Goal: Task Accomplishment & Management: Use online tool/utility

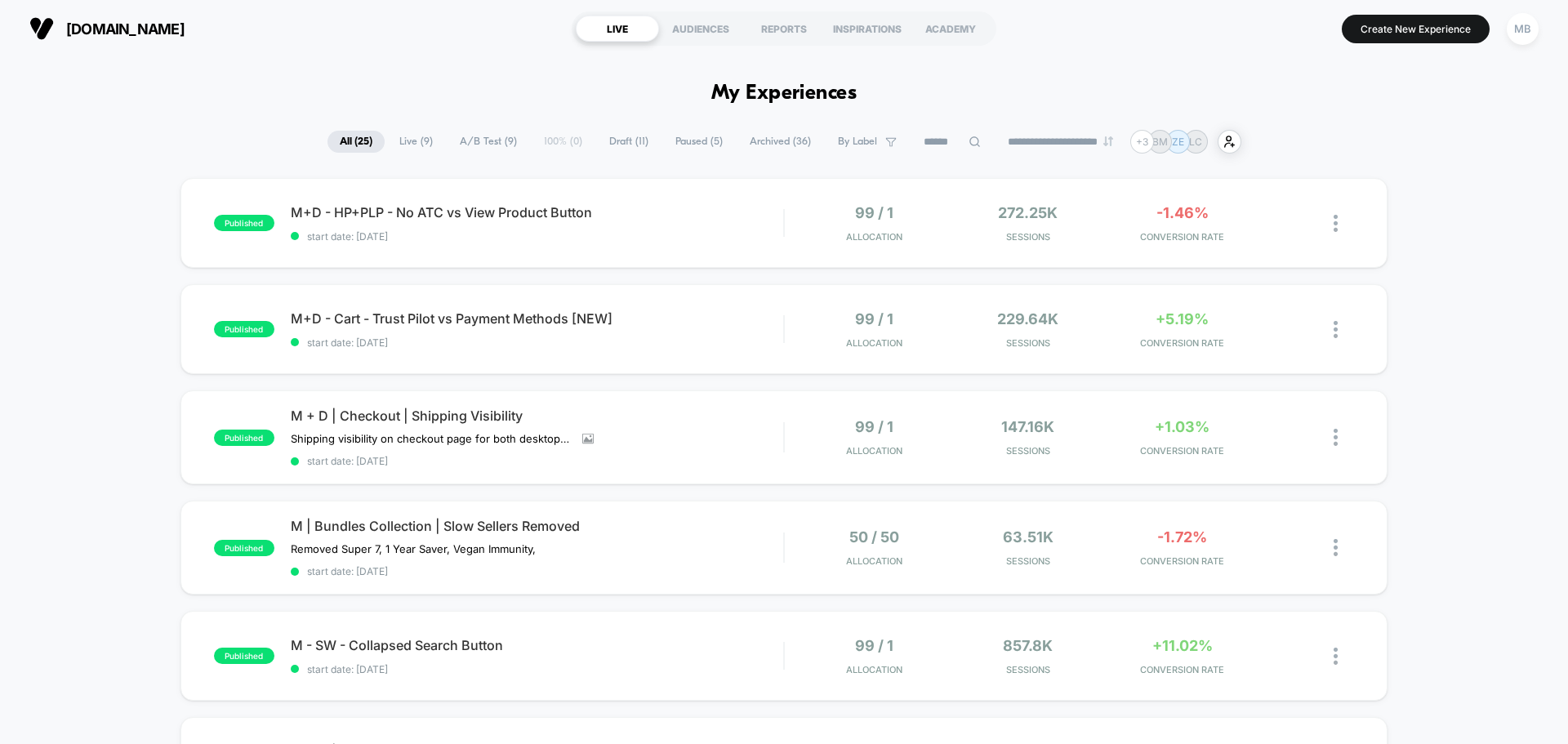
click at [619, 136] on span "Draft ( 11 )" at bounding box center [629, 142] width 64 height 22
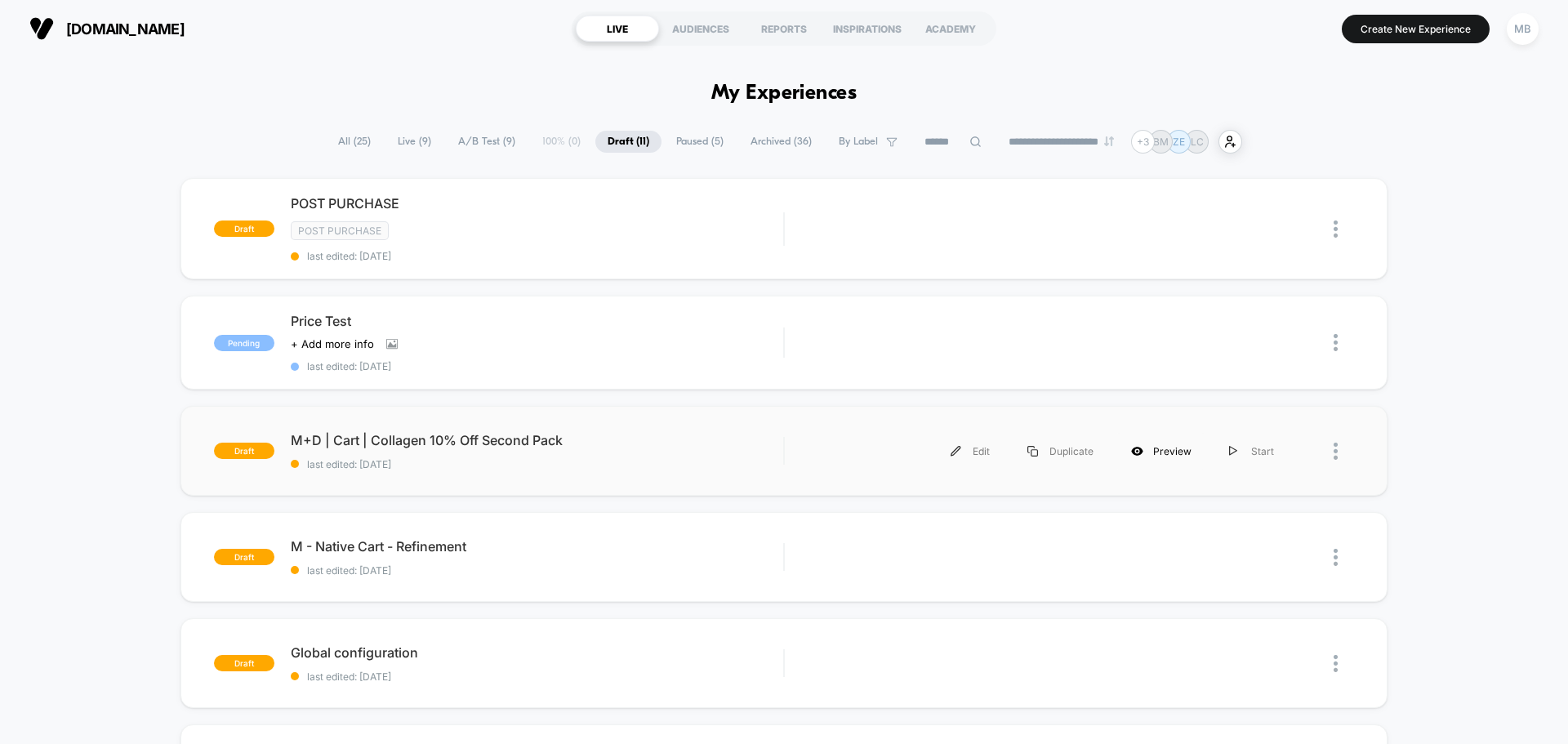
click at [1172, 450] on div "Preview" at bounding box center [1161, 451] width 98 height 37
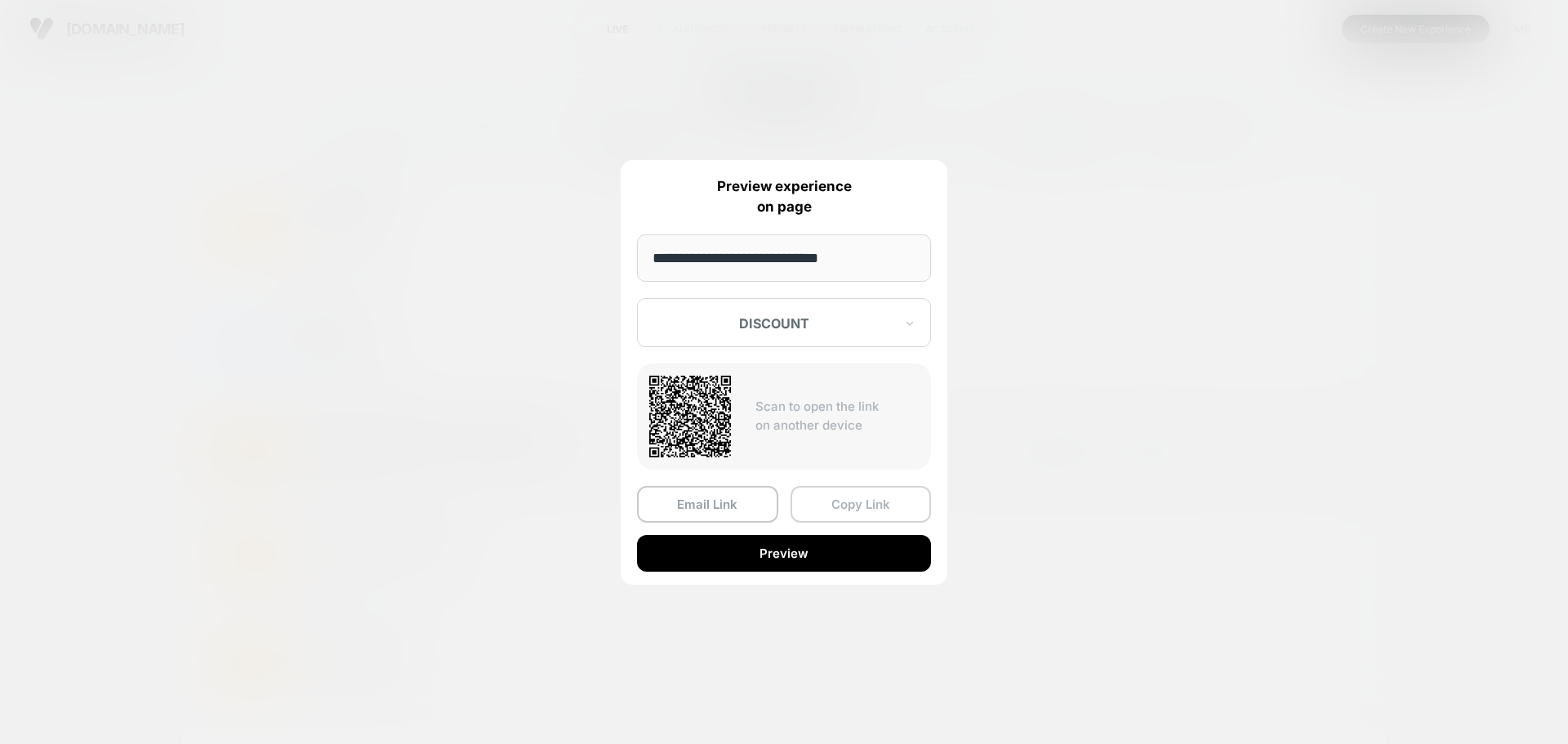
click at [823, 507] on button "Copy Link" at bounding box center [862, 504] width 142 height 37
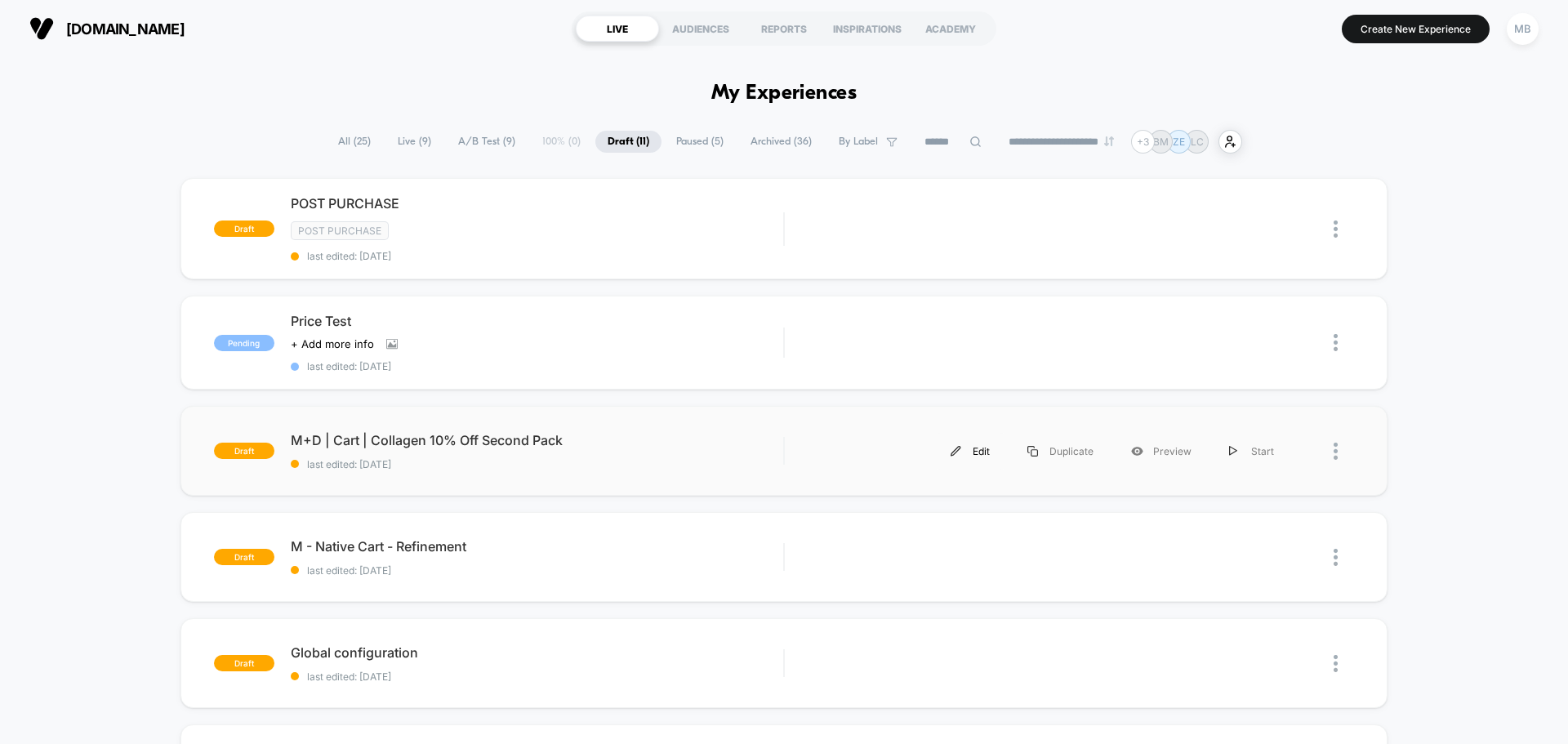
click at [970, 461] on div "Edit" at bounding box center [970, 451] width 77 height 37
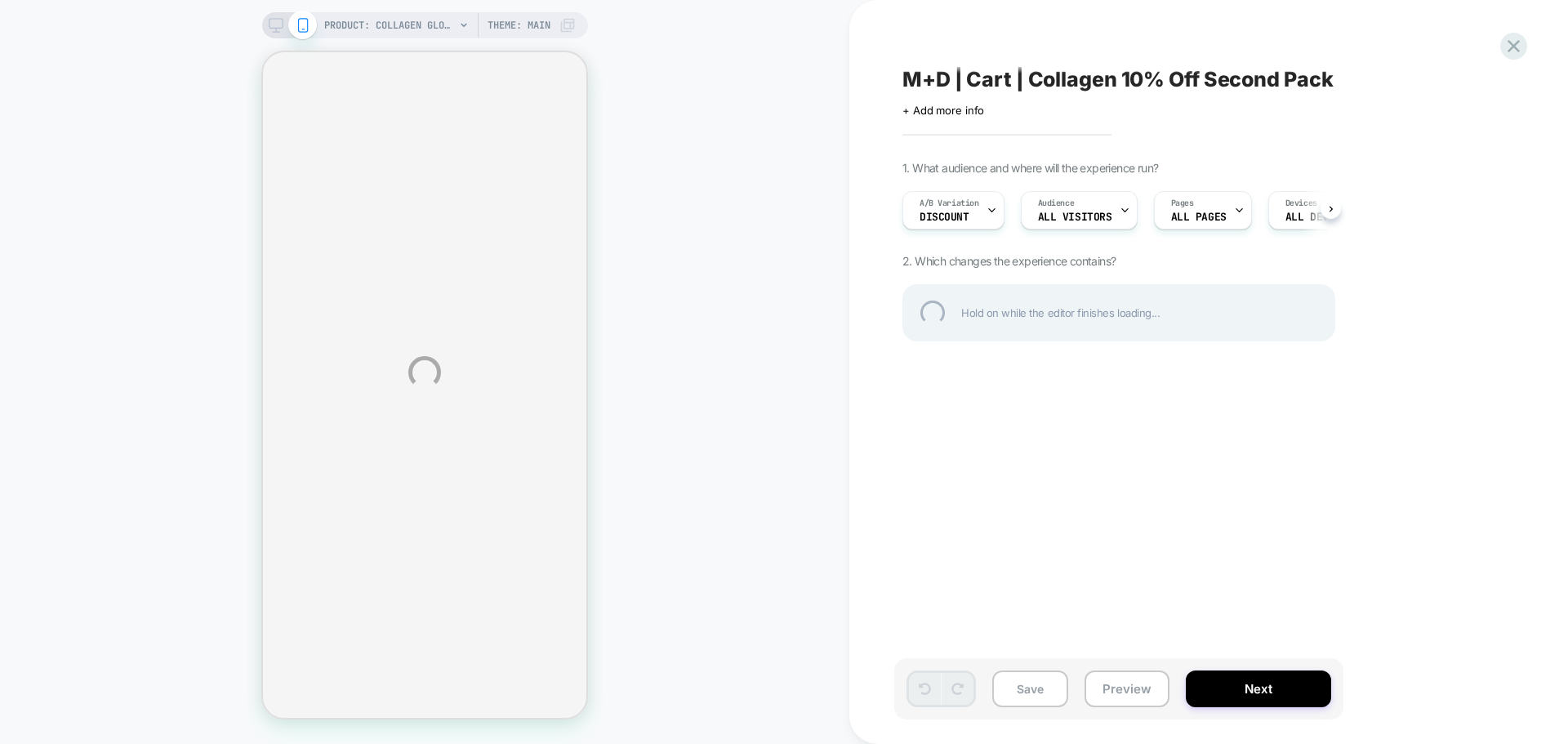
click at [1142, 696] on div "PRODUCT: Collagen Glow Up Powder PRODUCT: Collagen Glow Up Powder Theme: MAIN M…" at bounding box center [784, 372] width 1568 height 744
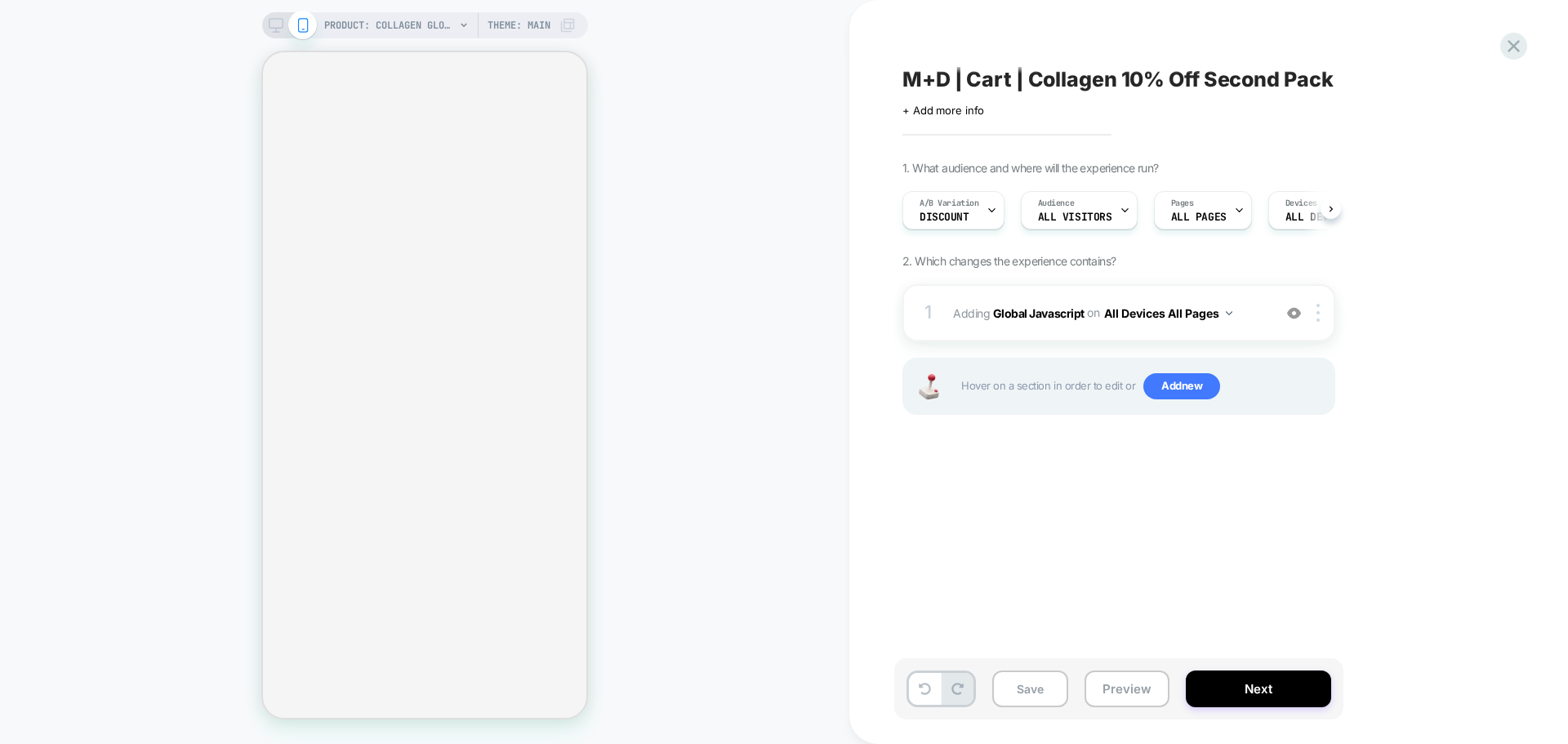
scroll to position [0, 1]
select select "**********"
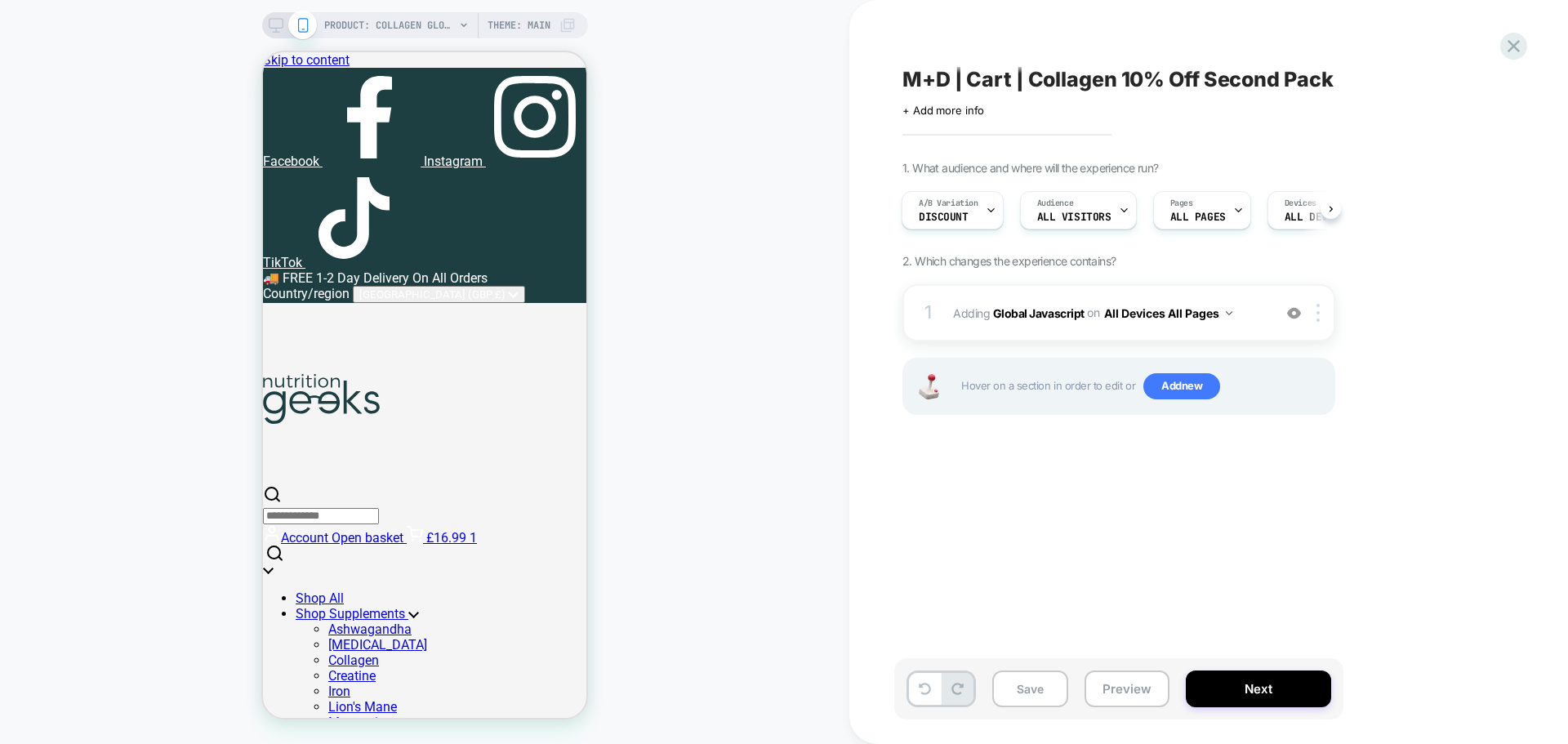
scroll to position [0, 0]
click at [1131, 688] on button "Preview" at bounding box center [1128, 689] width 85 height 37
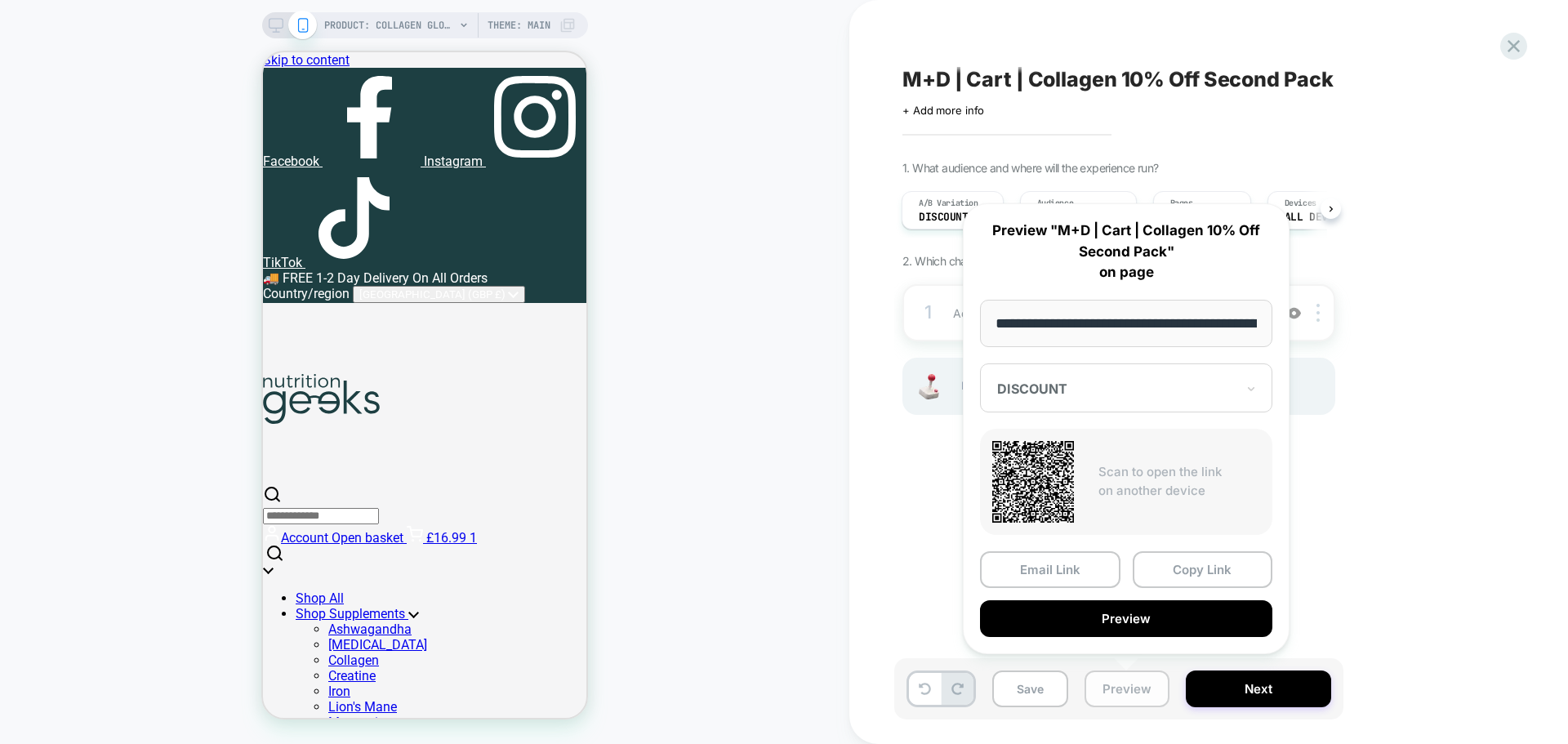
scroll to position [0, 241]
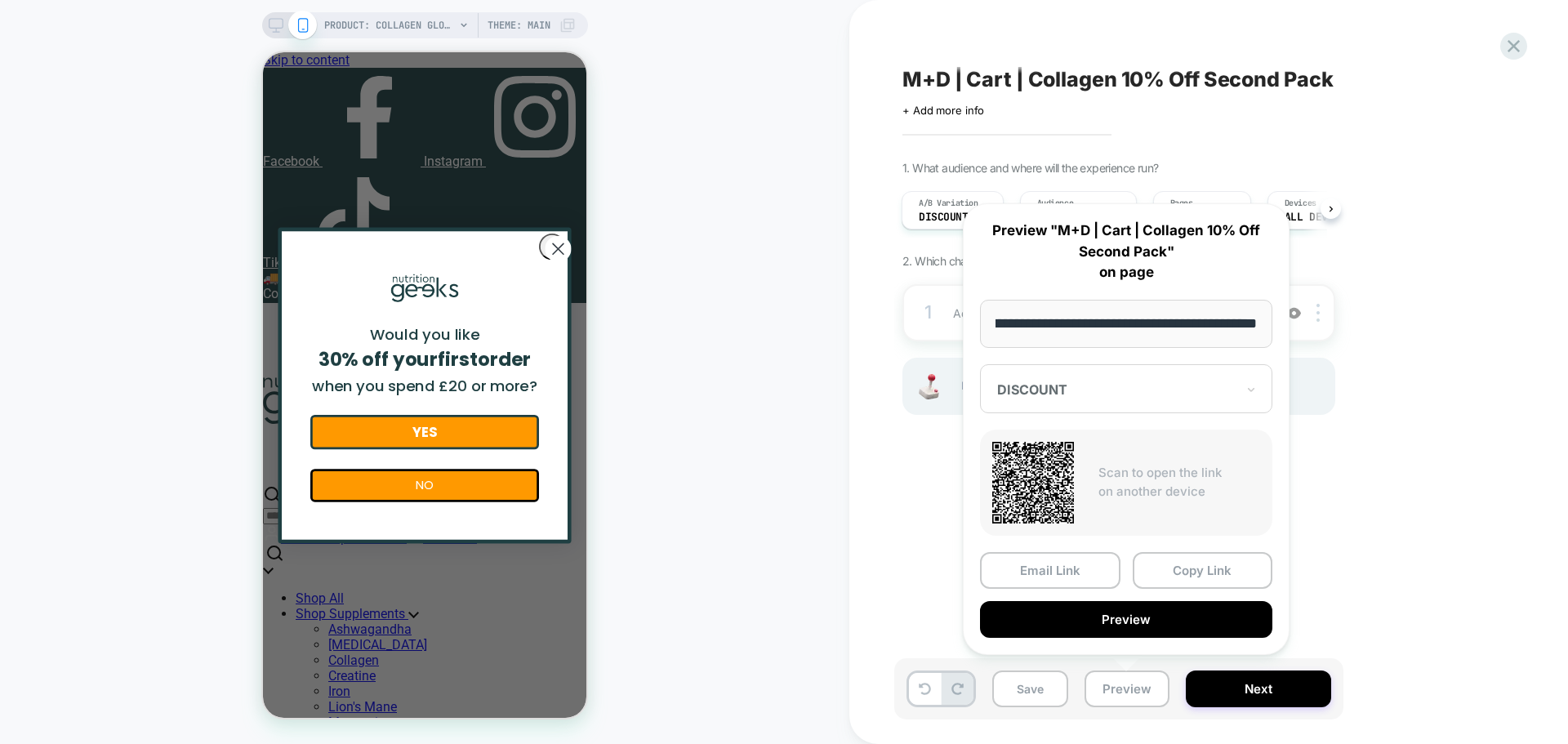
click at [1385, 368] on div "1. What audience and where will the experience run? A/B Variation DISCOUNT Audi…" at bounding box center [1201, 308] width 597 height 295
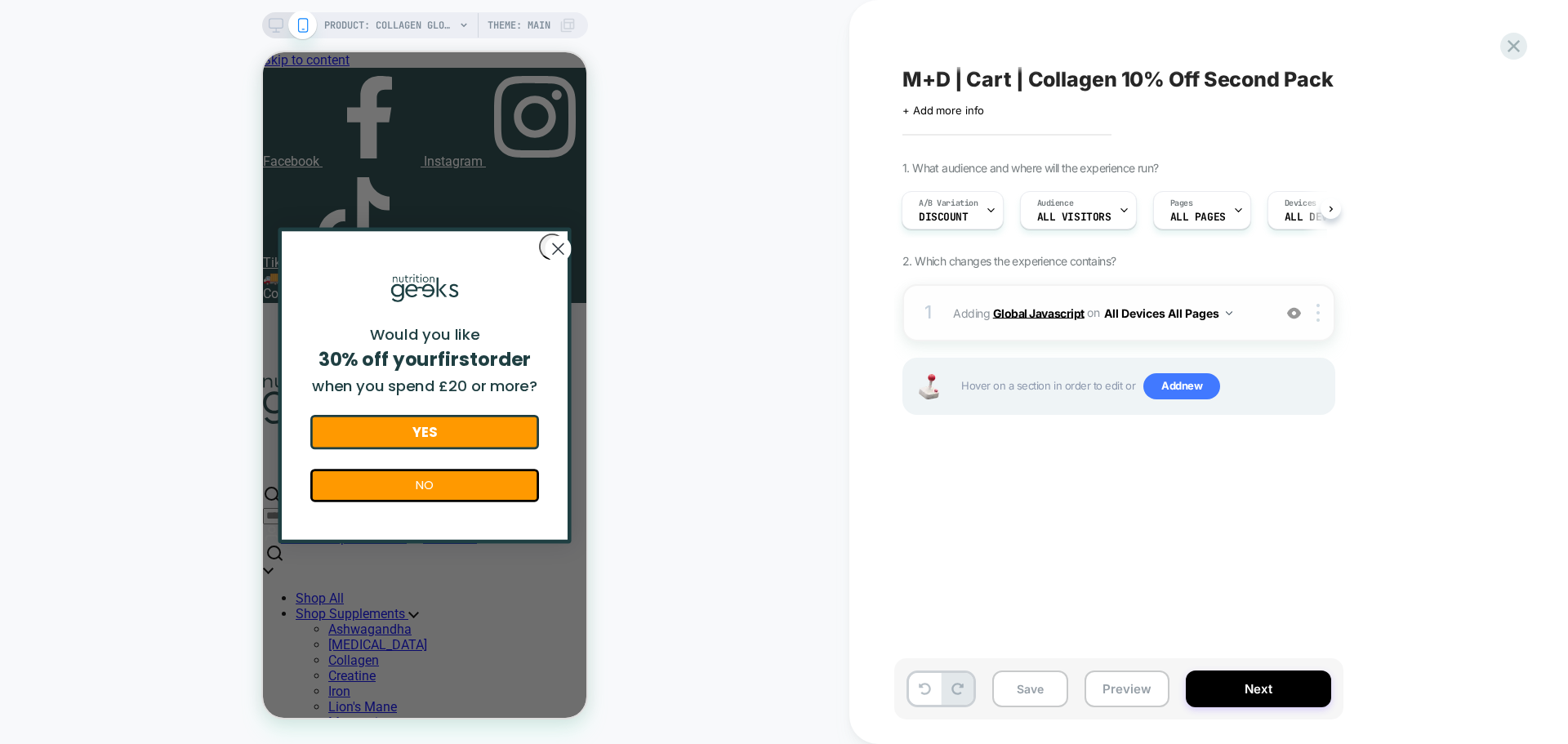
click at [1037, 319] on b "Global Javascript" at bounding box center [1039, 312] width 92 height 13
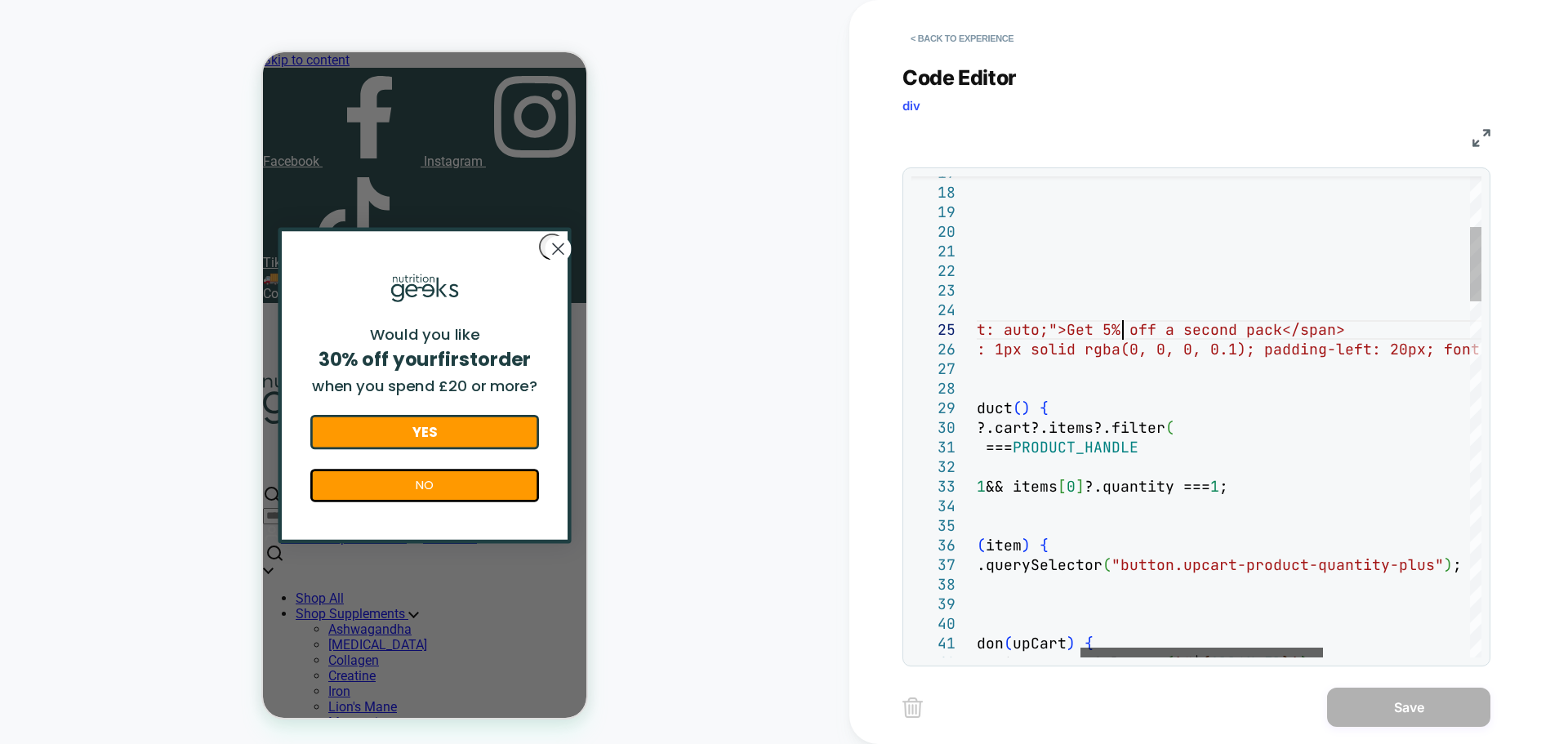
click at [1290, 652] on div at bounding box center [1202, 652] width 243 height 10
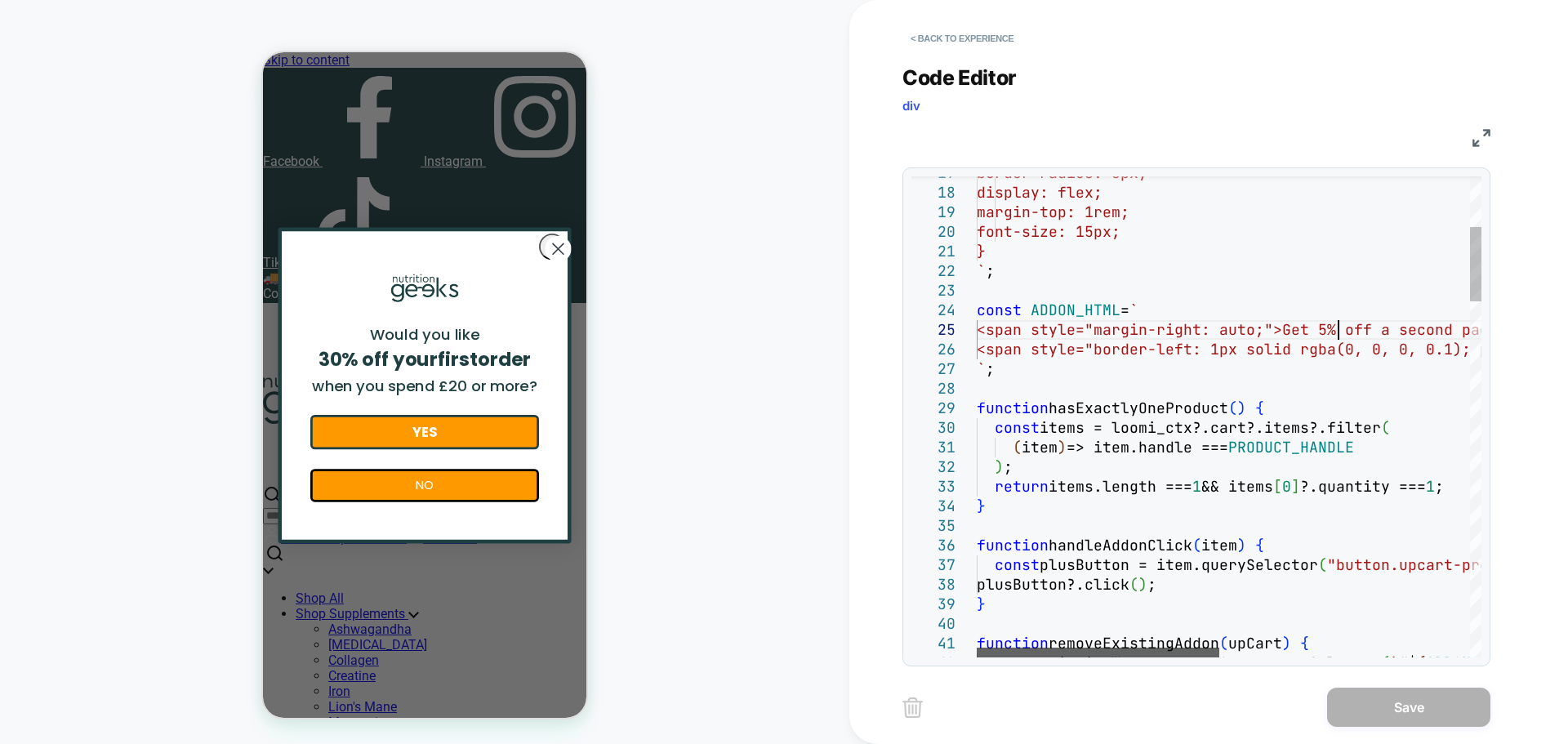
click at [1150, 654] on div at bounding box center [1099, 652] width 243 height 10
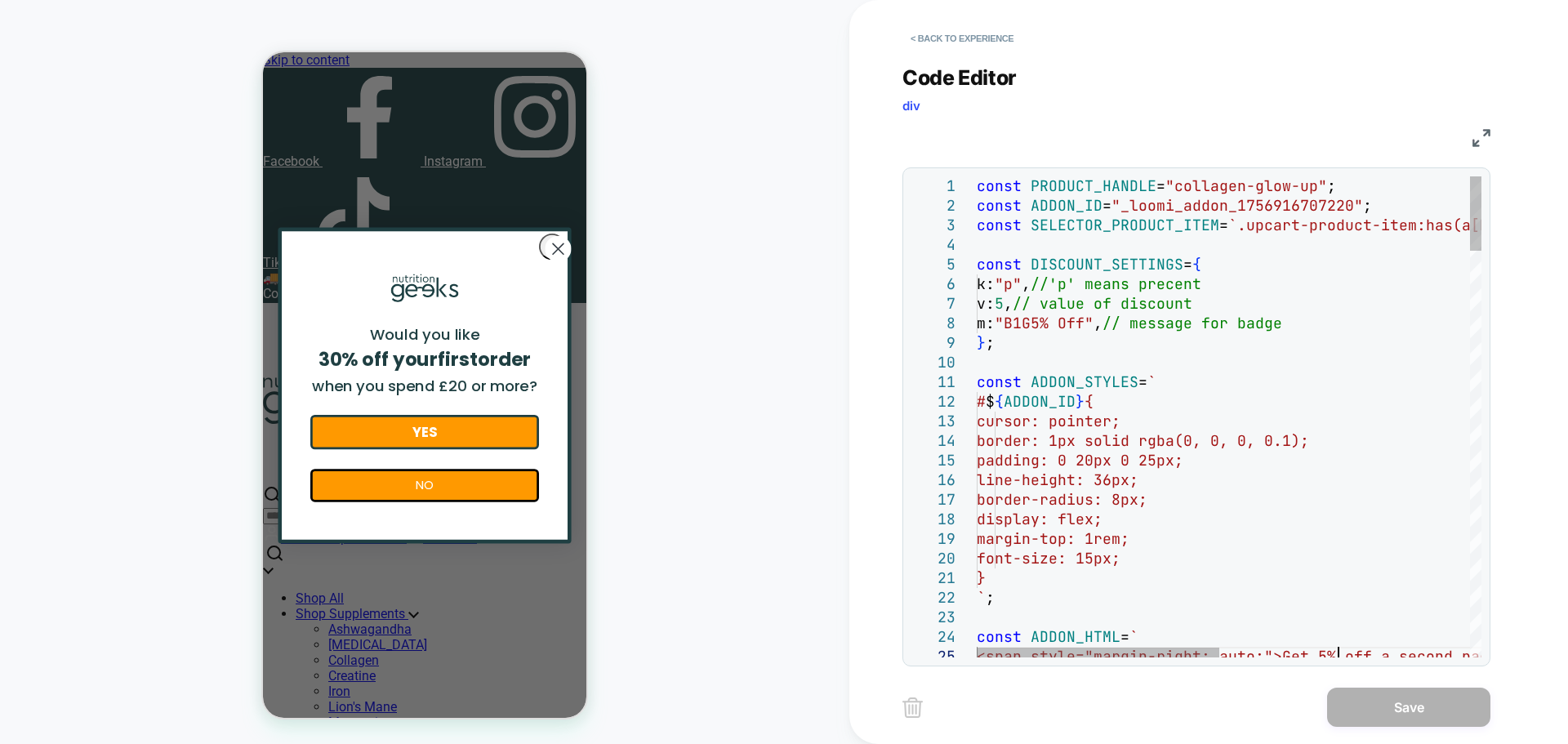
type textarea "**********"
click at [978, 30] on button "< Back to experience" at bounding box center [963, 38] width 120 height 26
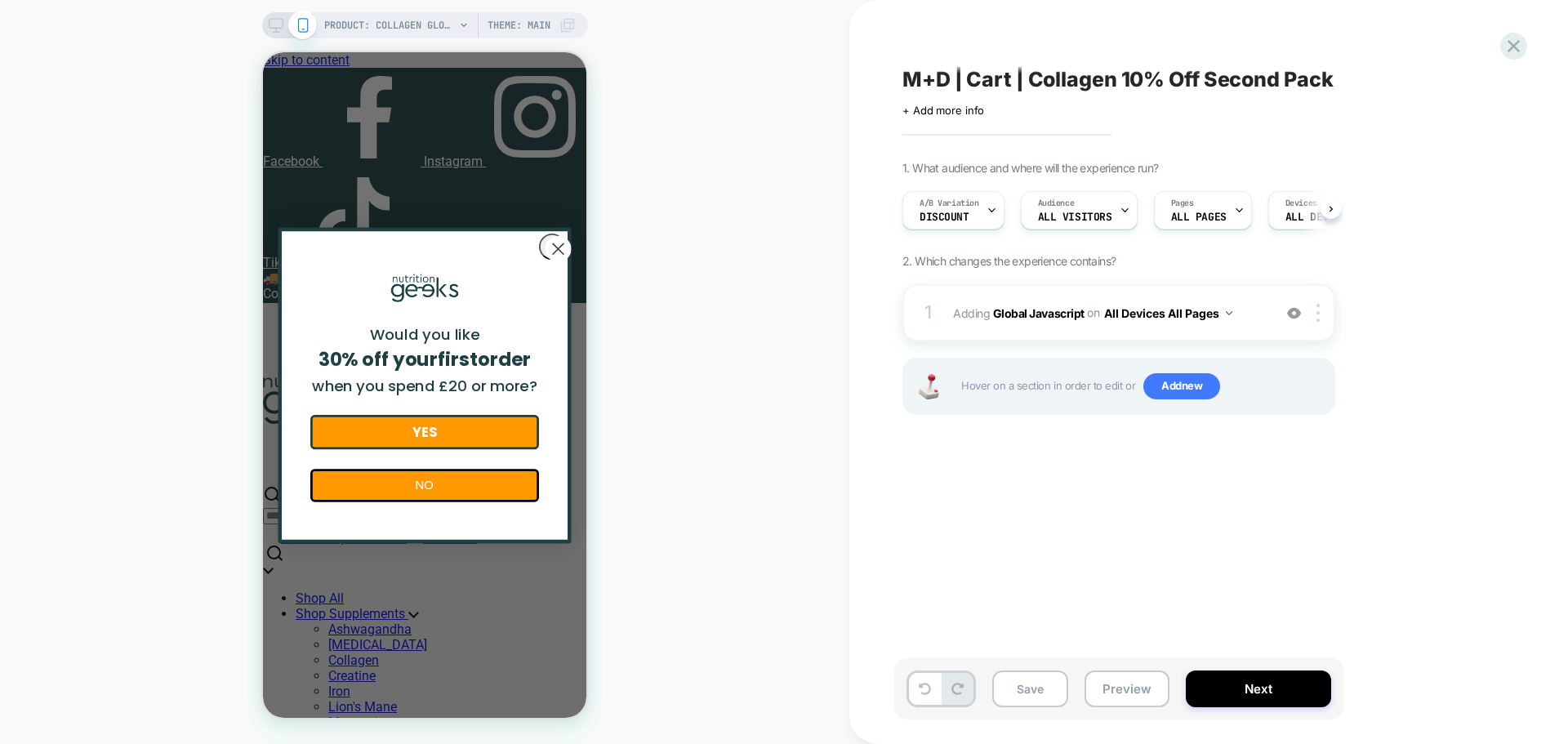
scroll to position [0, 1]
click at [1506, 43] on icon at bounding box center [1514, 45] width 22 height 22
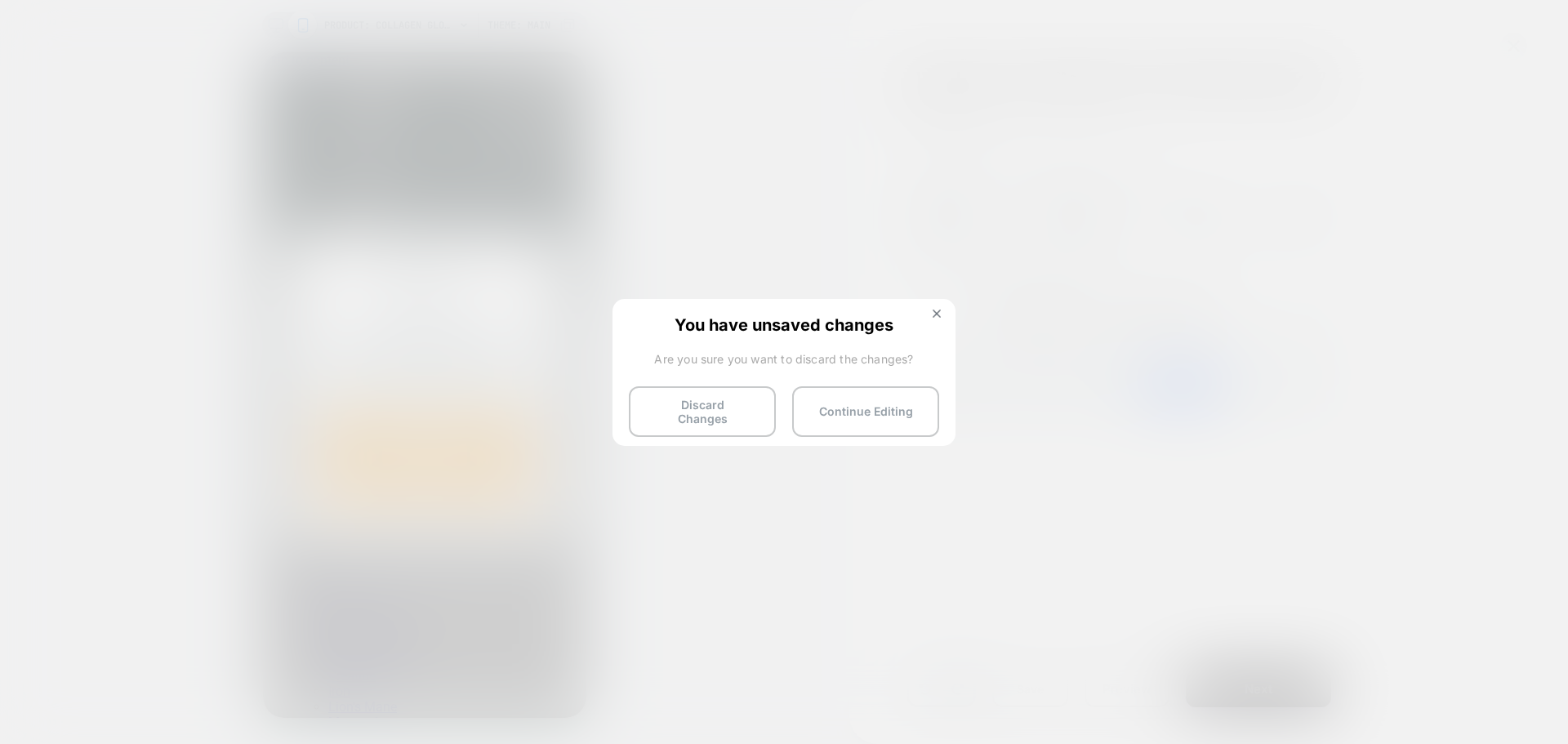
click at [743, 401] on button "Discard Changes" at bounding box center [703, 412] width 147 height 51
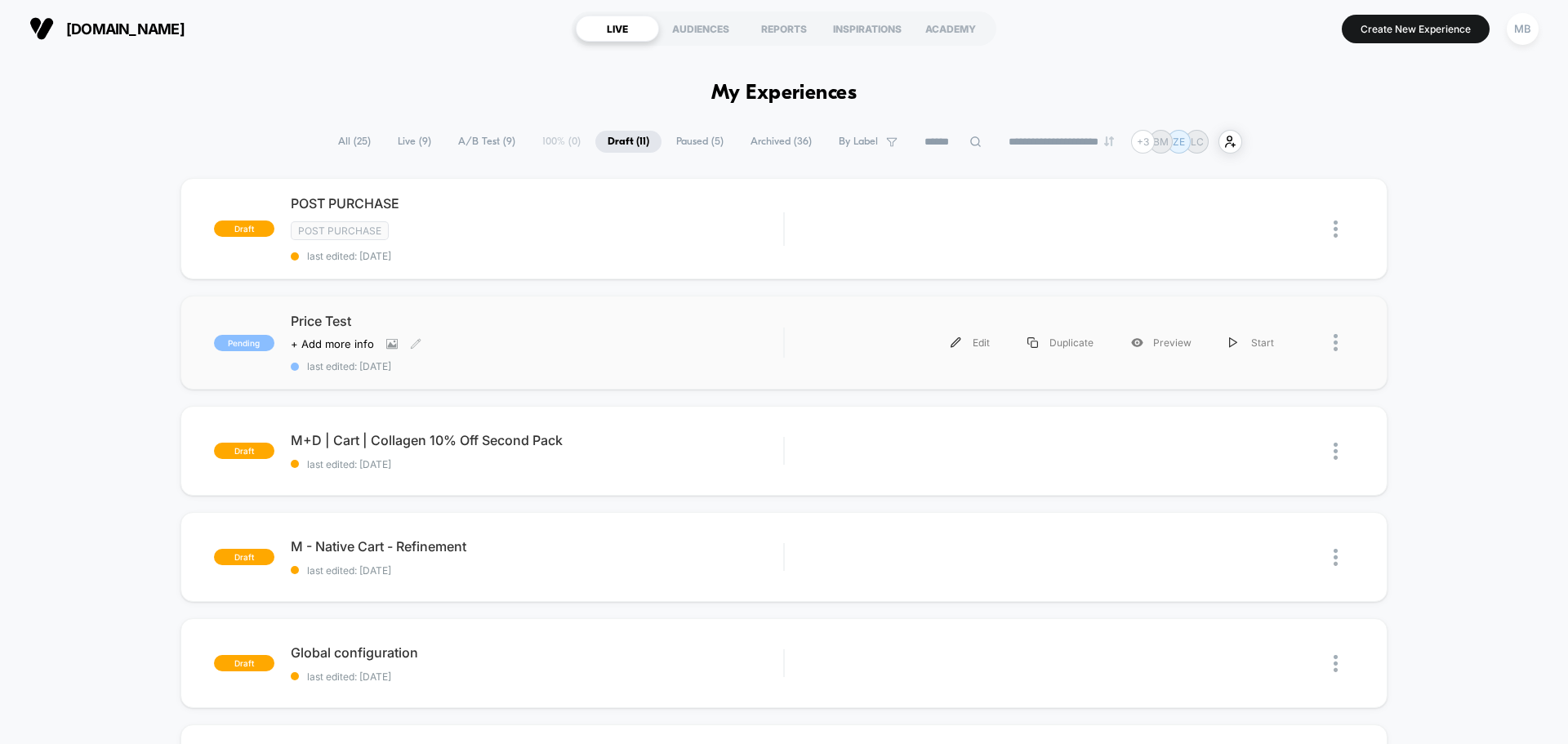
click at [319, 332] on div "Price Test Click to view images Click to edit experience details + Add more inf…" at bounding box center [537, 343] width 492 height 60
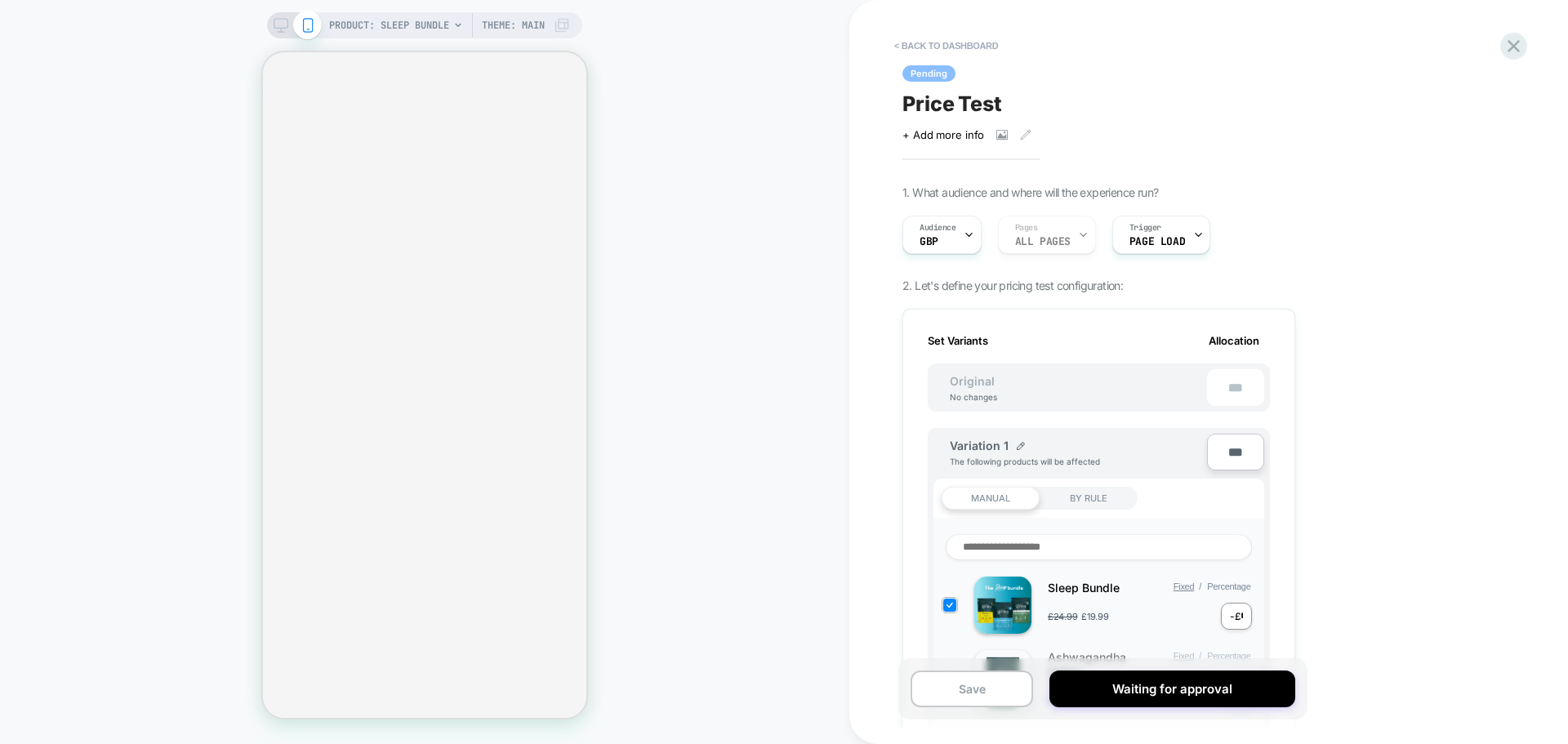
scroll to position [0, 2]
select select "**********"
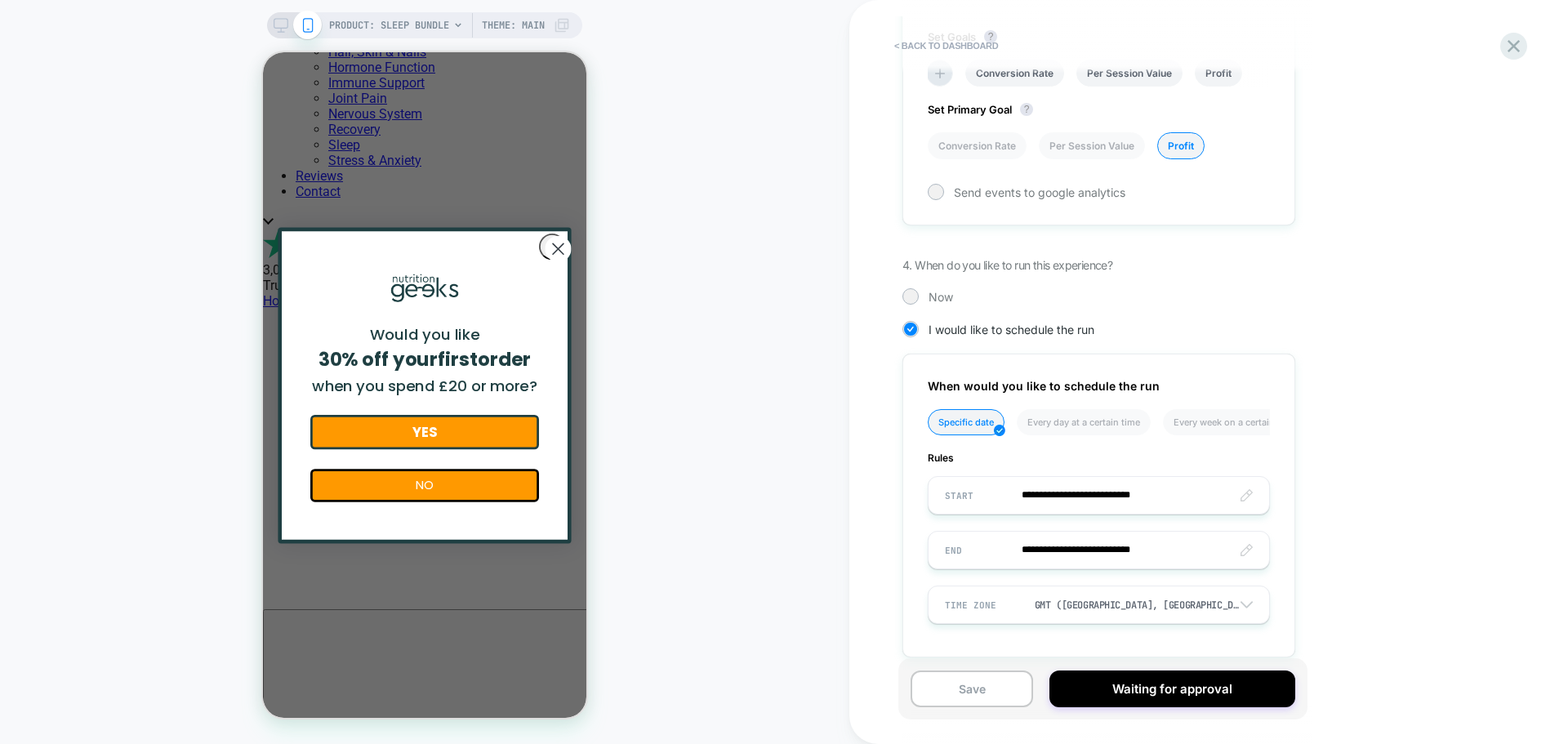
scroll to position [1039, 0]
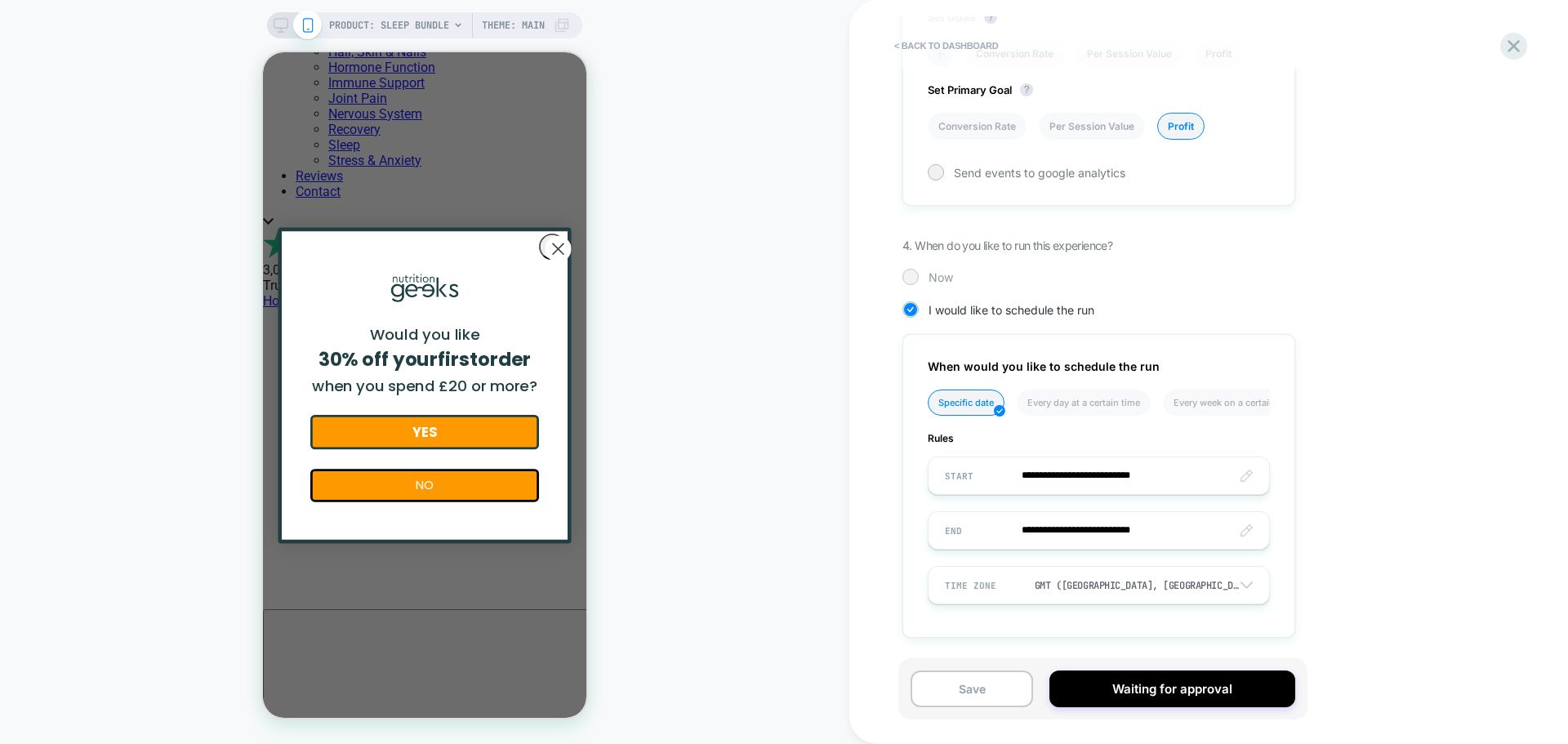
click at [911, 276] on div at bounding box center [910, 277] width 13 height 13
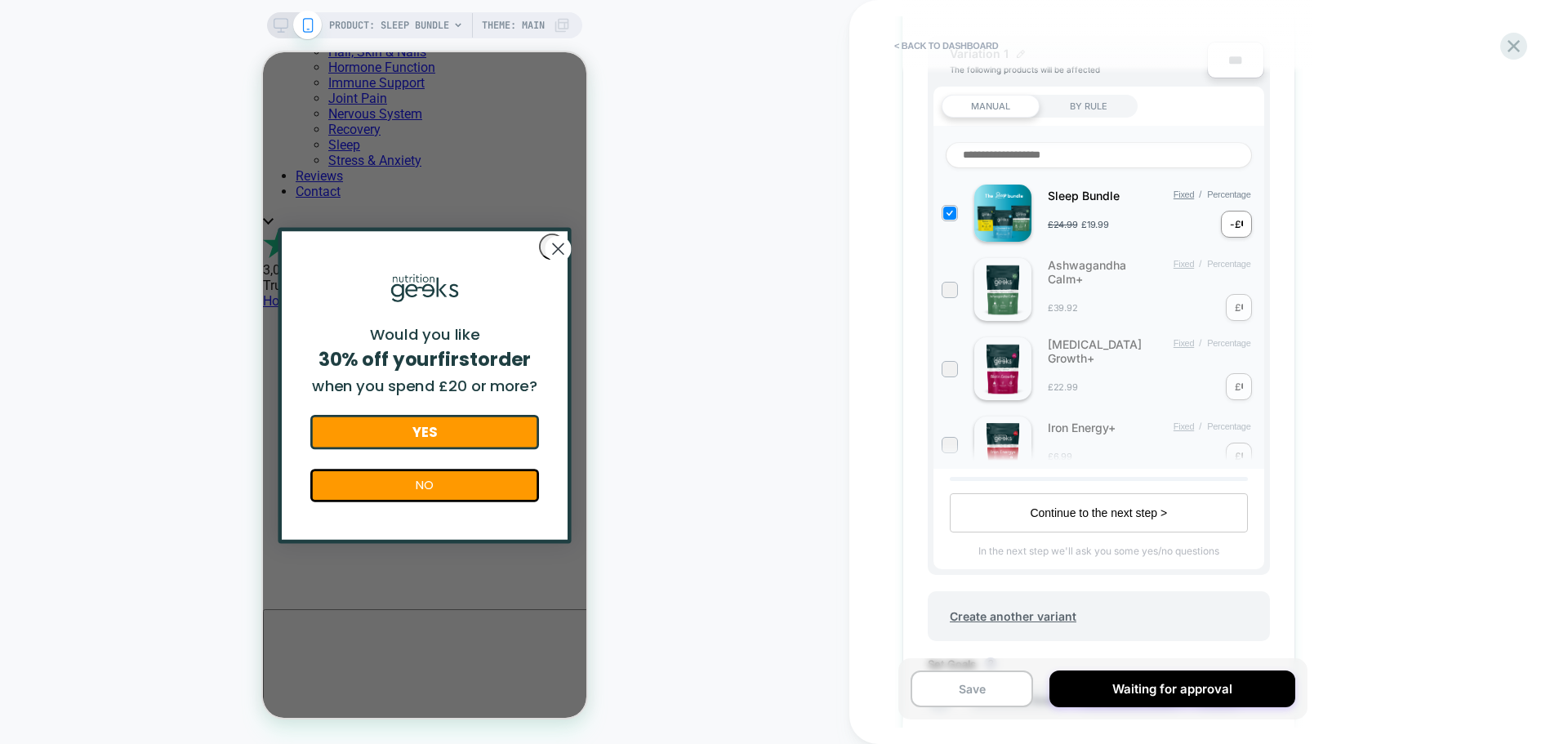
scroll to position [0, 0]
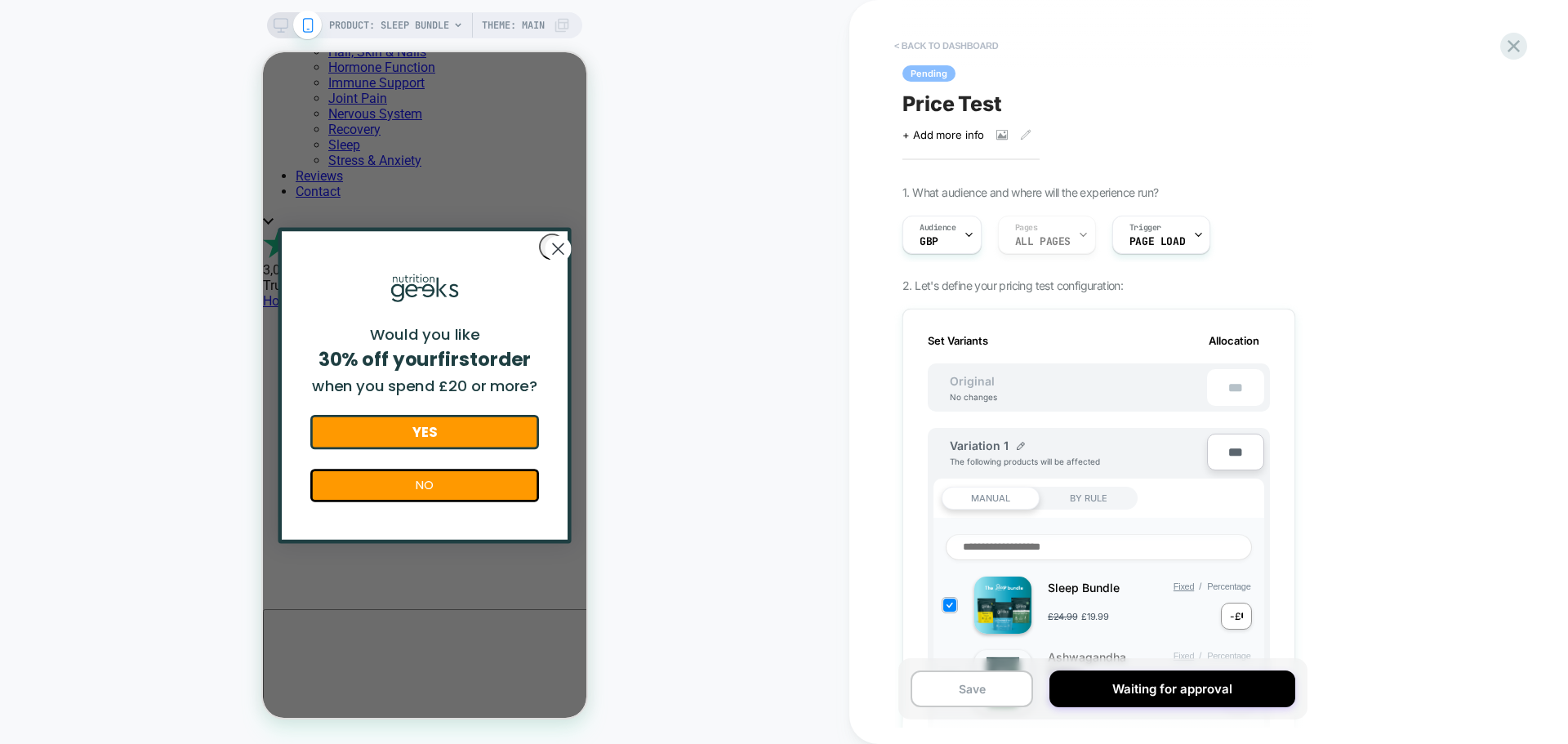
click at [948, 40] on button "< back to dashboard" at bounding box center [946, 45] width 120 height 26
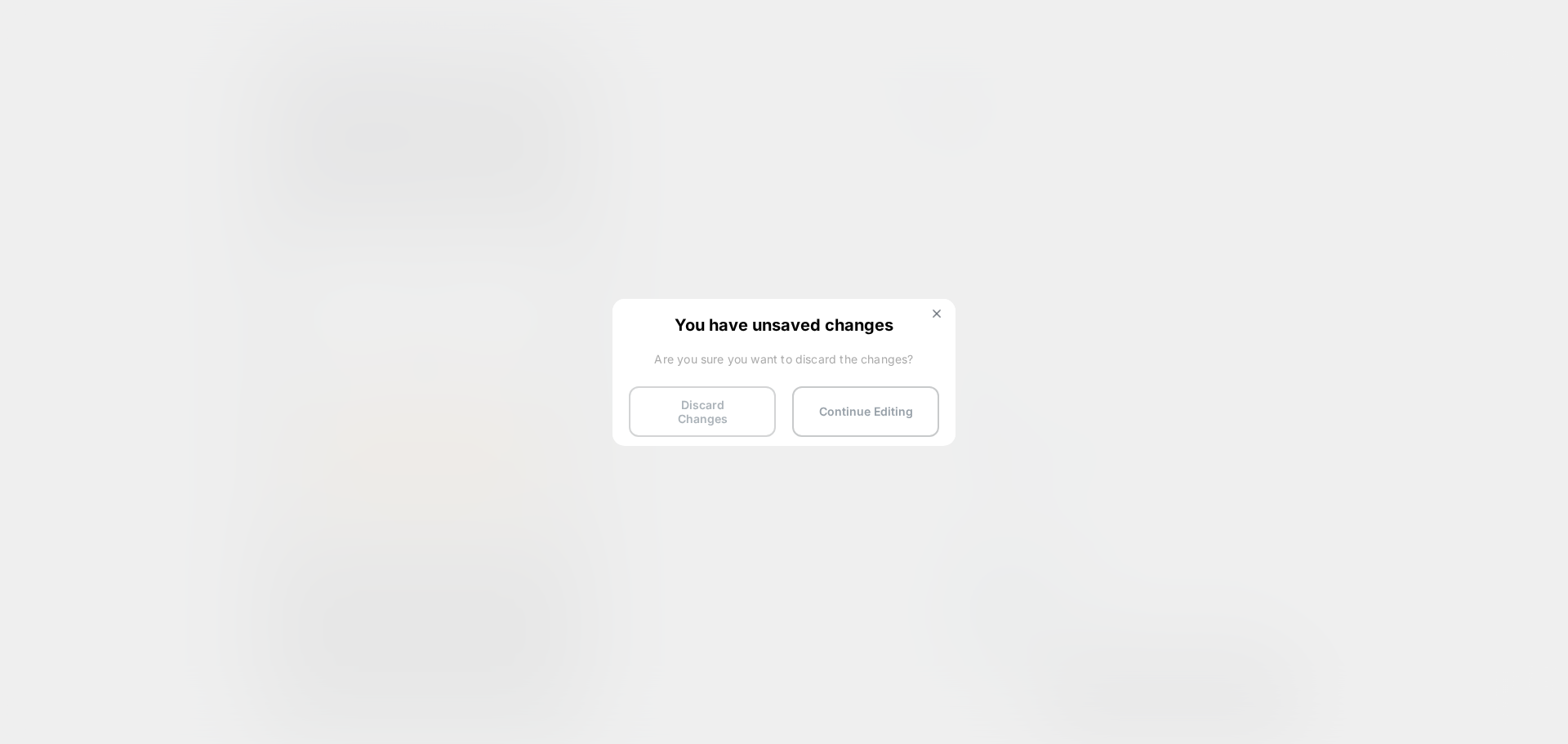
click at [731, 416] on button "Discard Changes" at bounding box center [703, 412] width 147 height 51
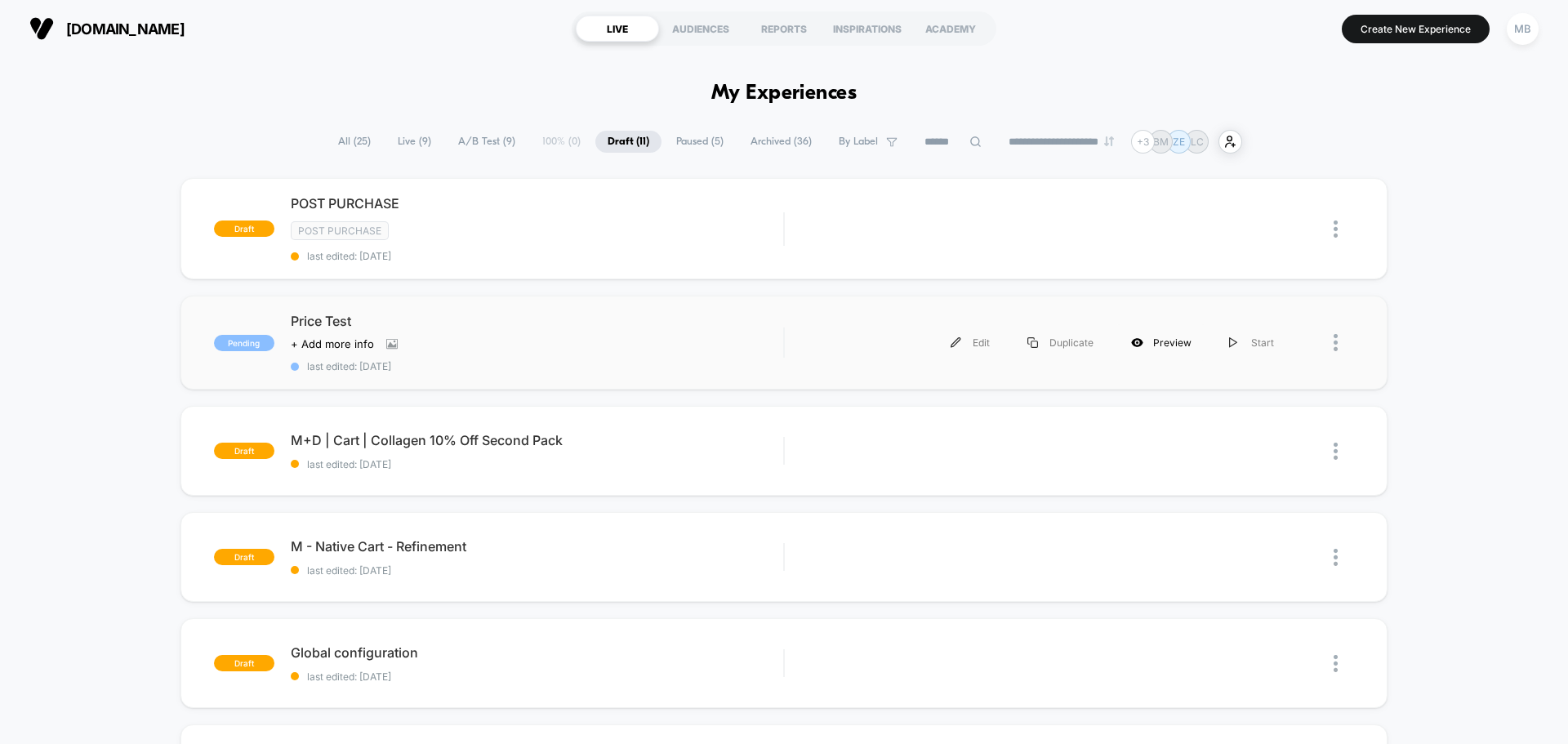
click at [1183, 343] on div "Preview" at bounding box center [1161, 343] width 98 height 37
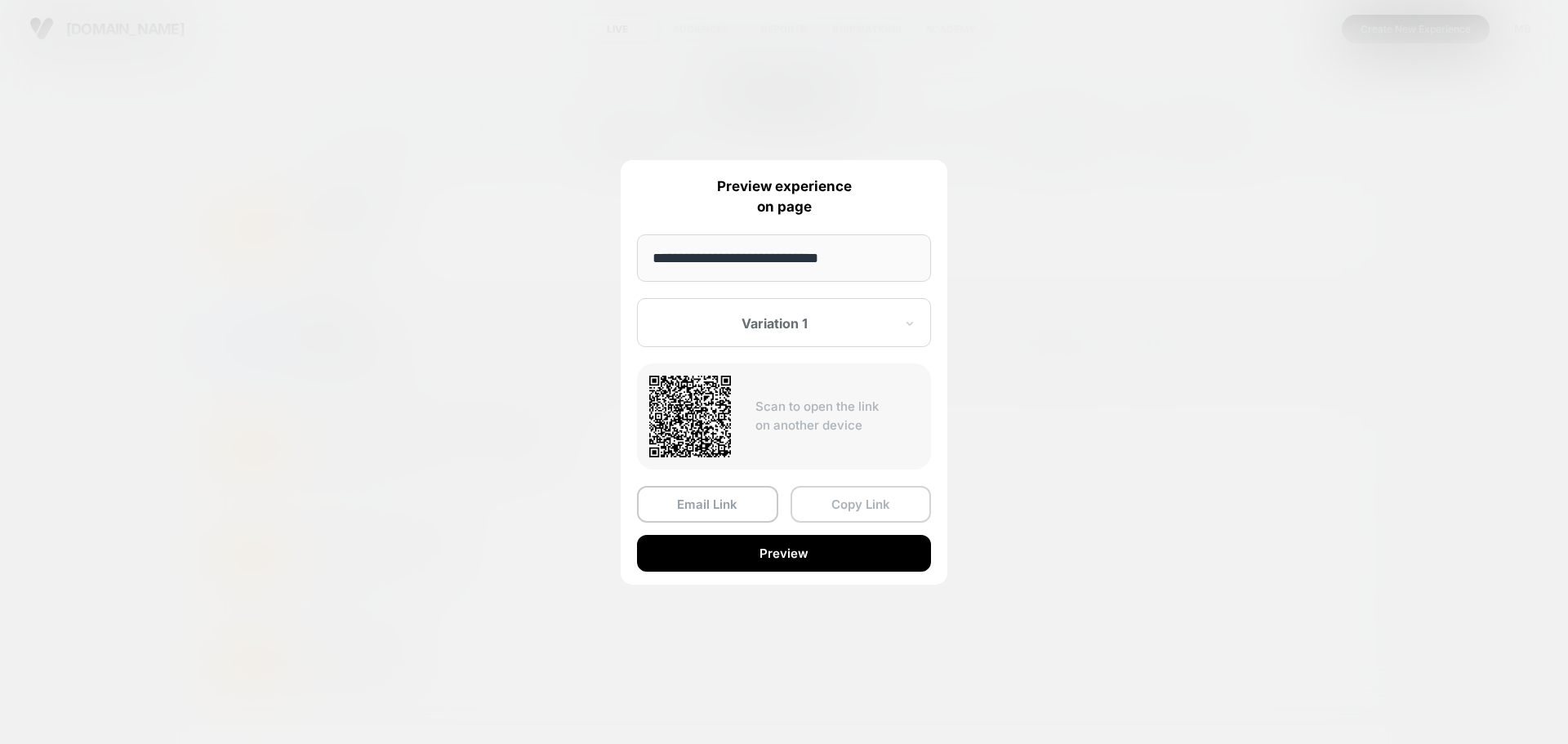
click at [893, 512] on button "Copy Link" at bounding box center [862, 504] width 142 height 37
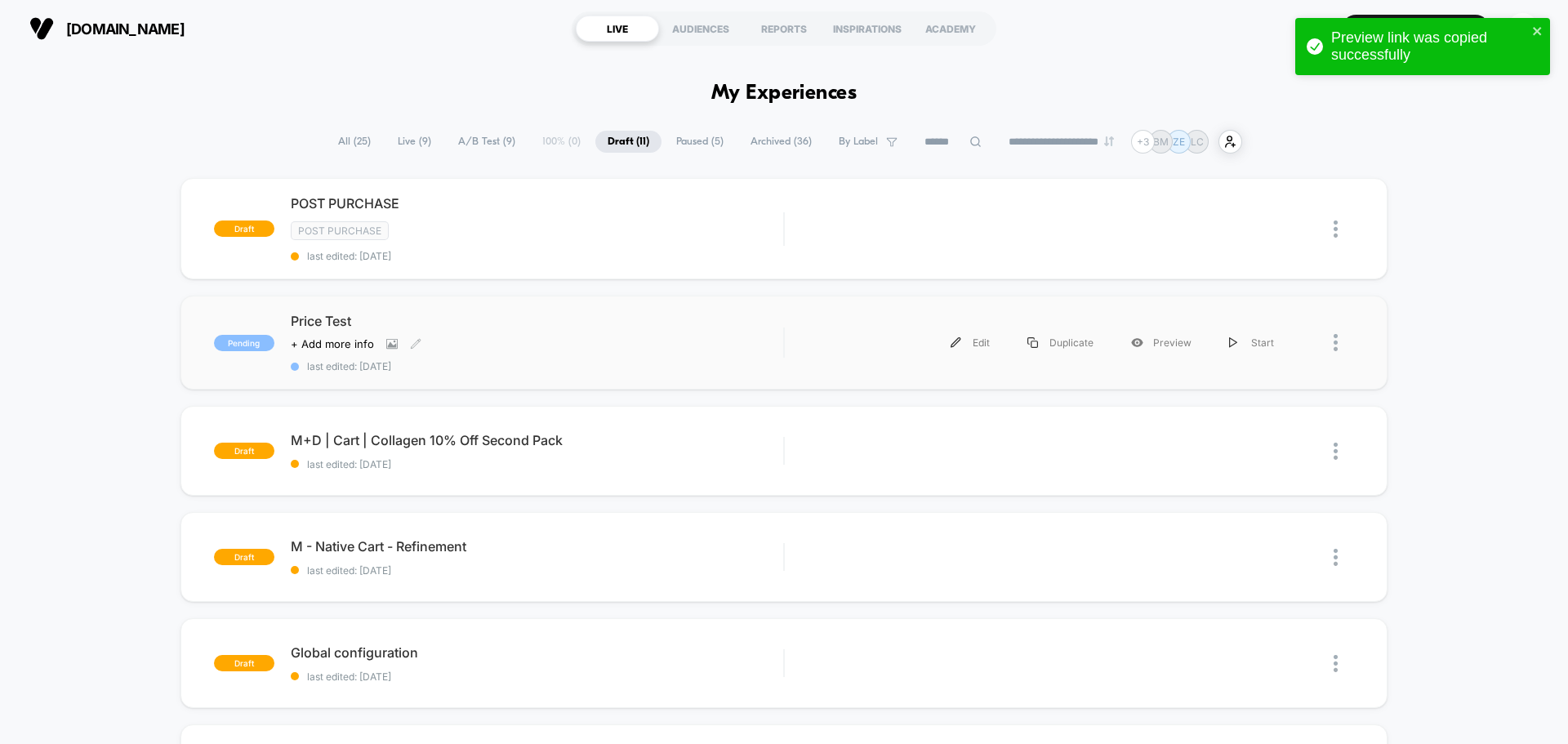
click at [558, 341] on div "Click to view images Click to edit experience details + Add more info" at bounding box center [464, 344] width 345 height 13
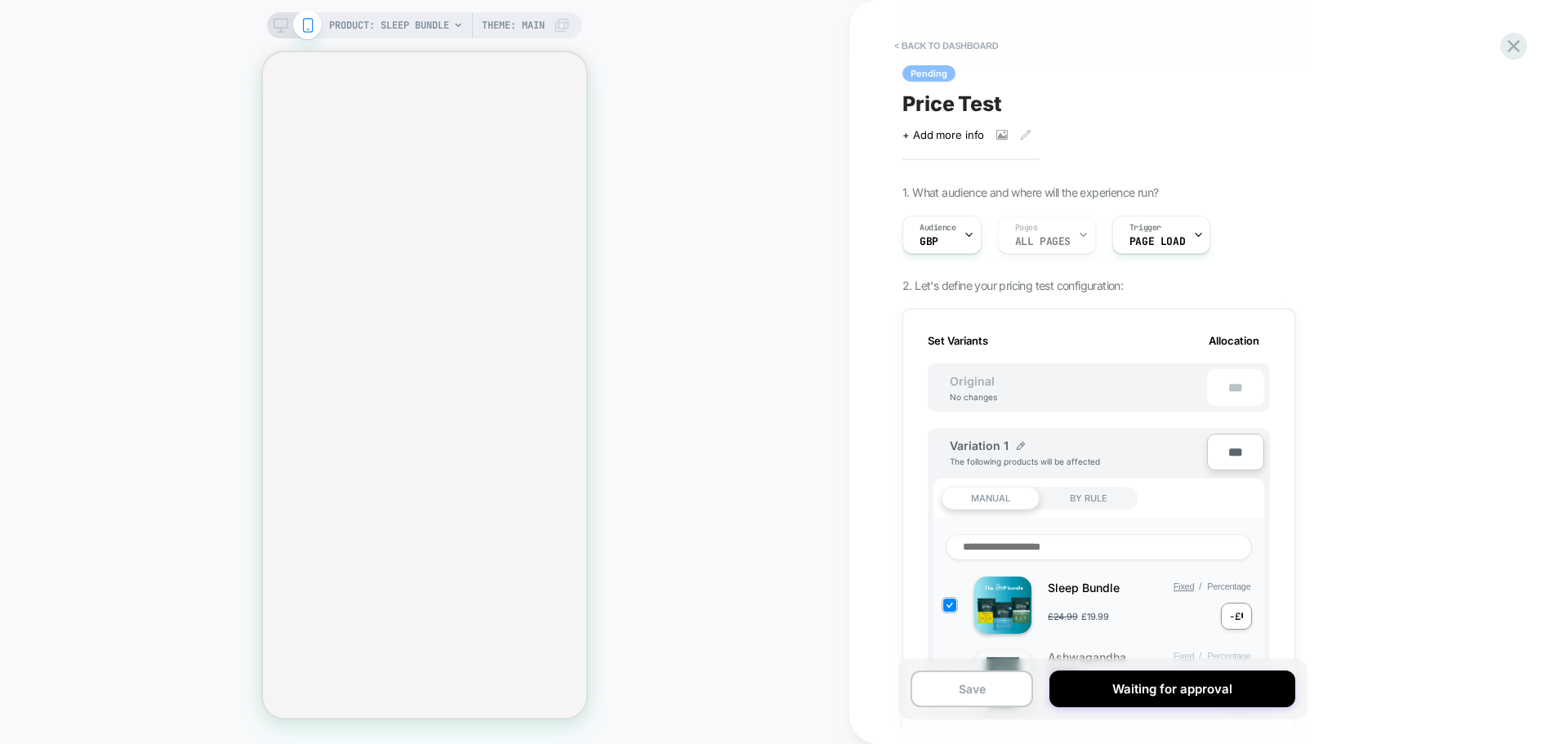
scroll to position [0, 2]
select select "**********"
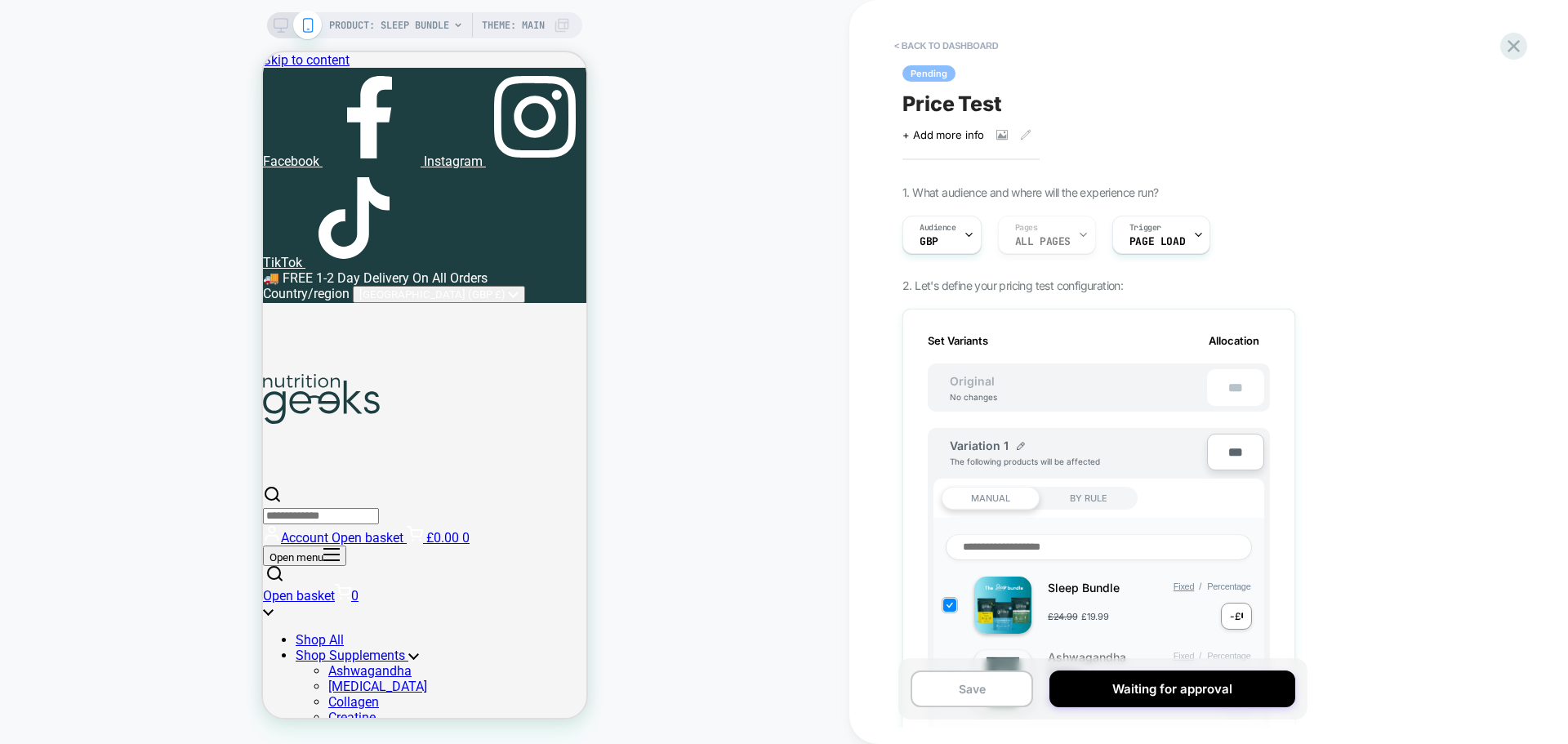
scroll to position [0, 0]
click at [929, 112] on span "Price Test" at bounding box center [952, 103] width 99 height 24
click at [955, 104] on textarea "**********" at bounding box center [980, 103] width 155 height 24
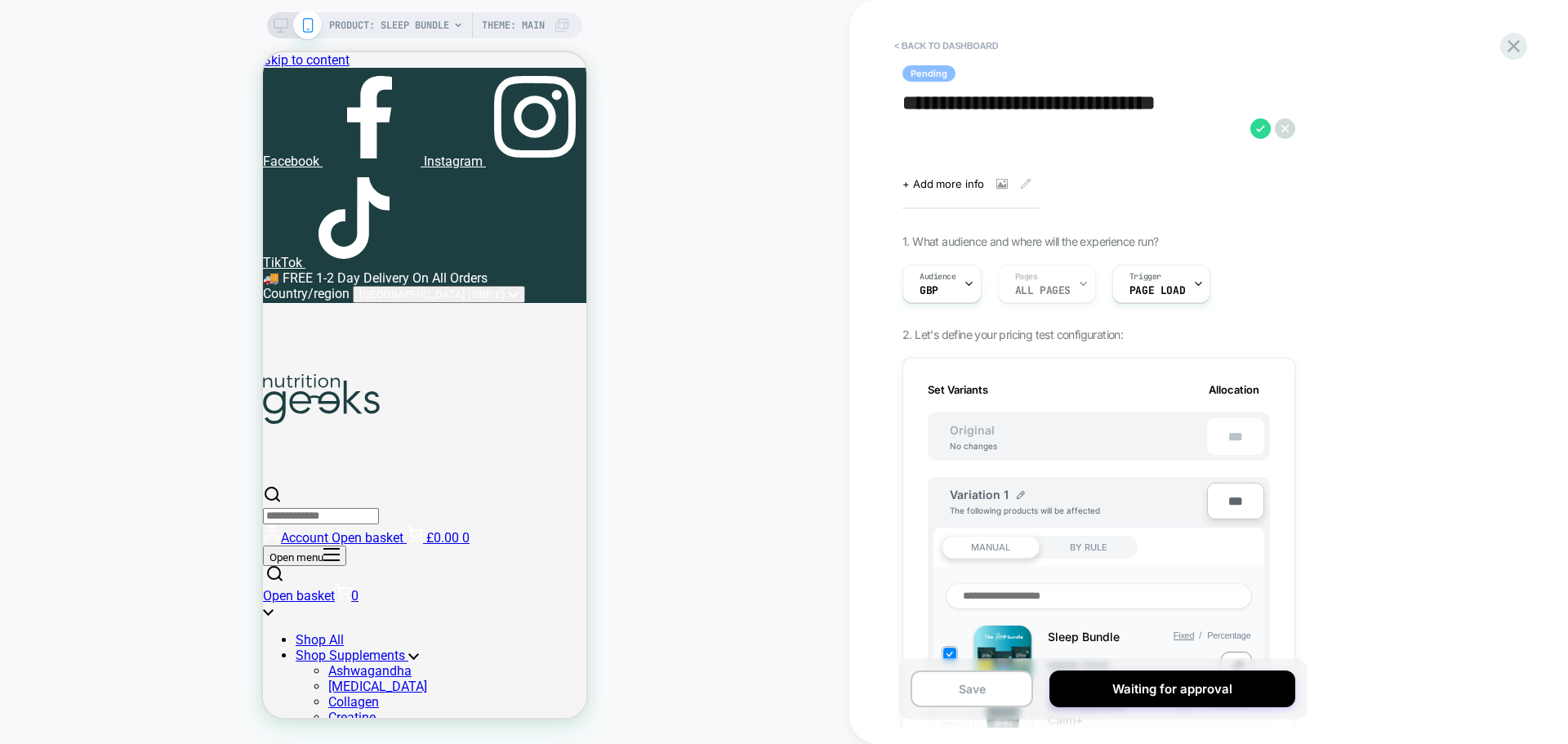
click at [1167, 105] on textarea "**********" at bounding box center [1073, 128] width 340 height 73
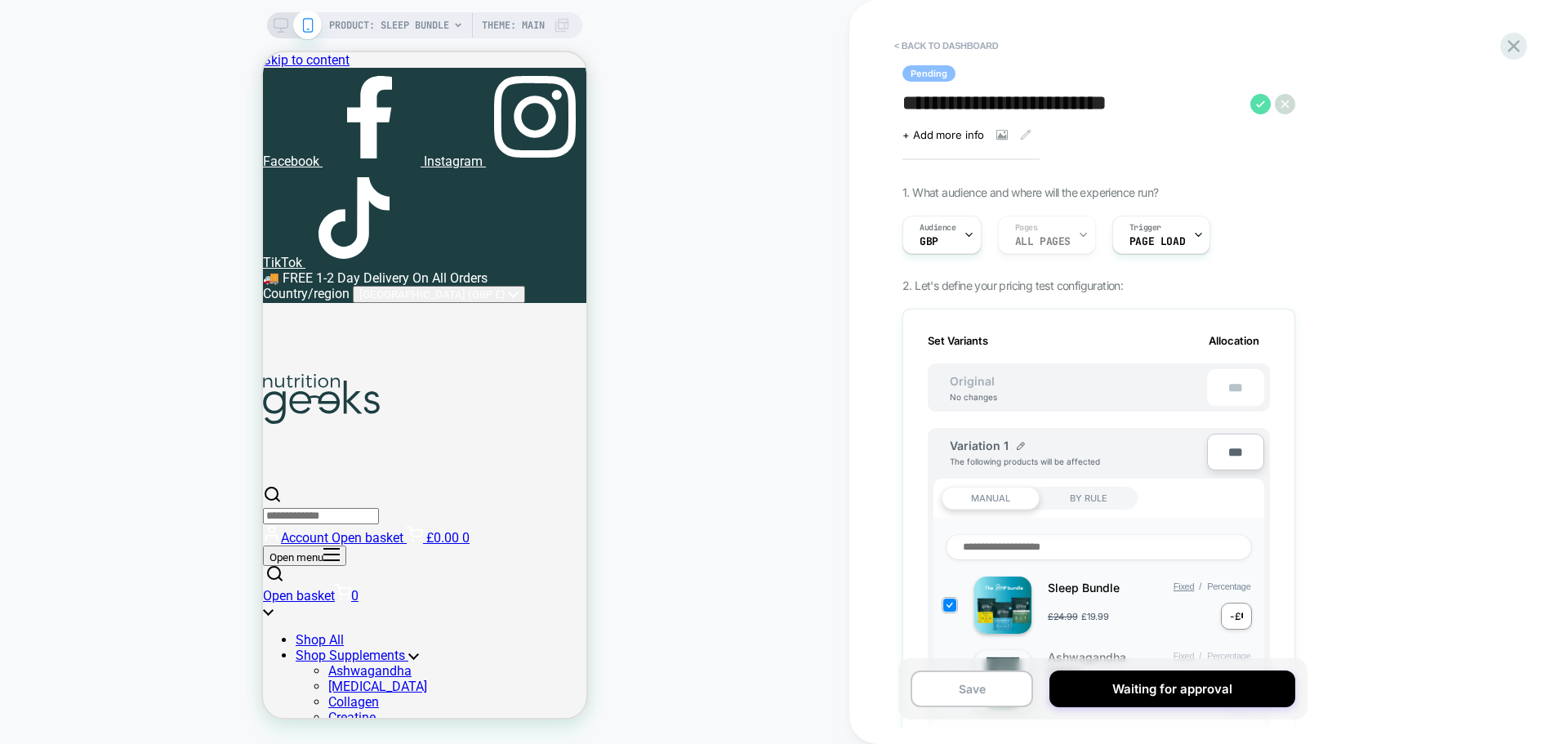
type textarea "**********"
click at [1263, 101] on icon at bounding box center [1261, 103] width 9 height 7
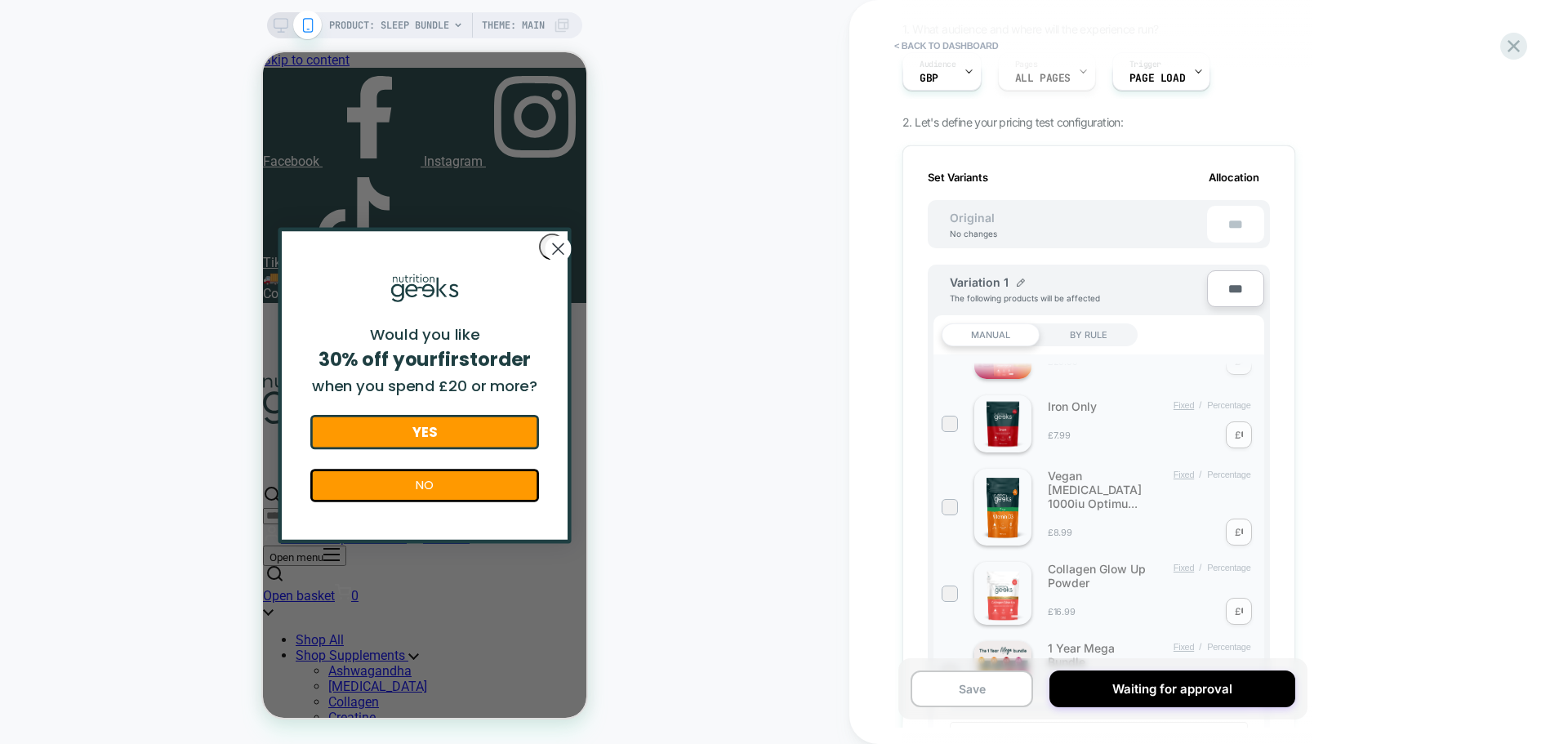
scroll to position [1553, 0]
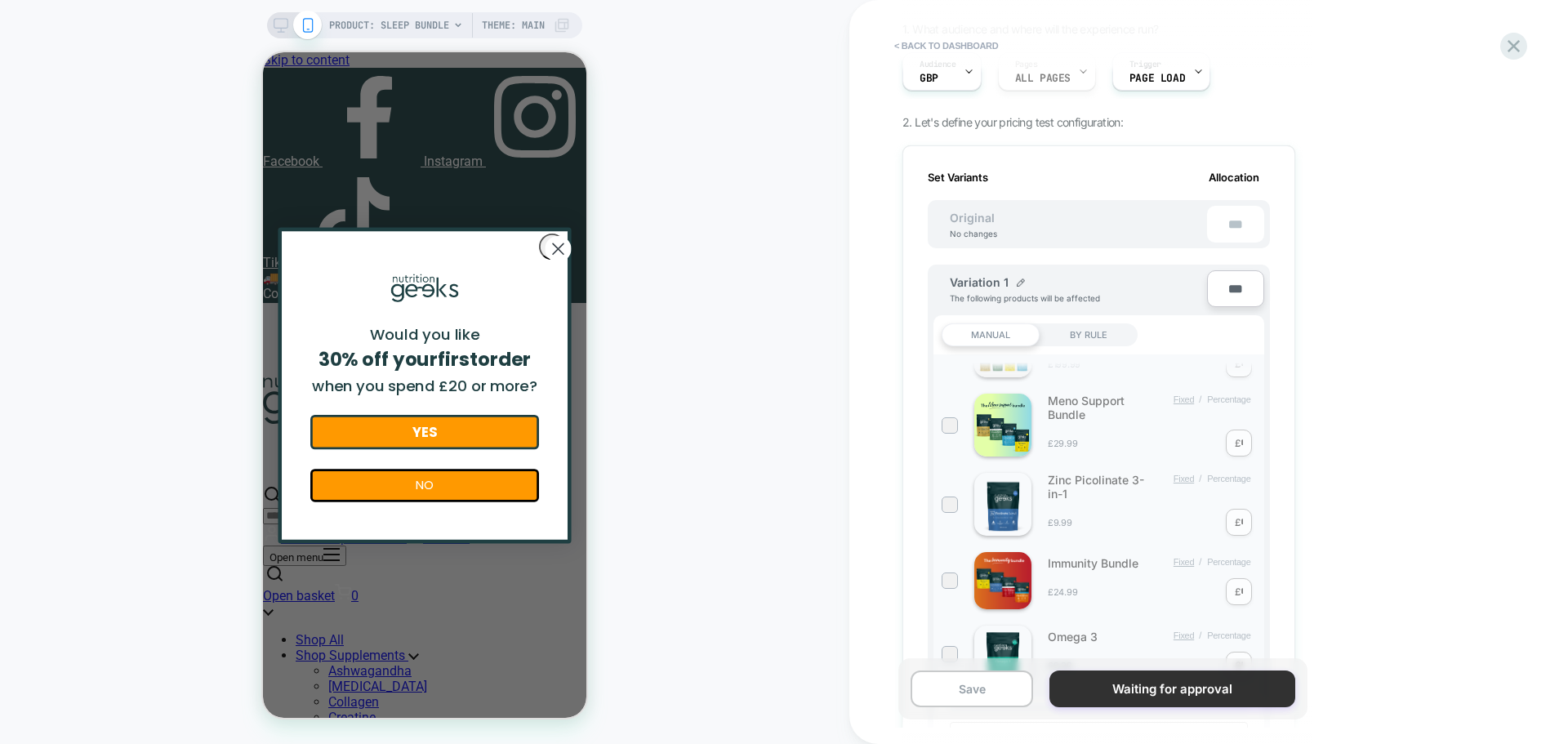
click at [1147, 695] on button "Waiting for approval" at bounding box center [1172, 689] width 245 height 37
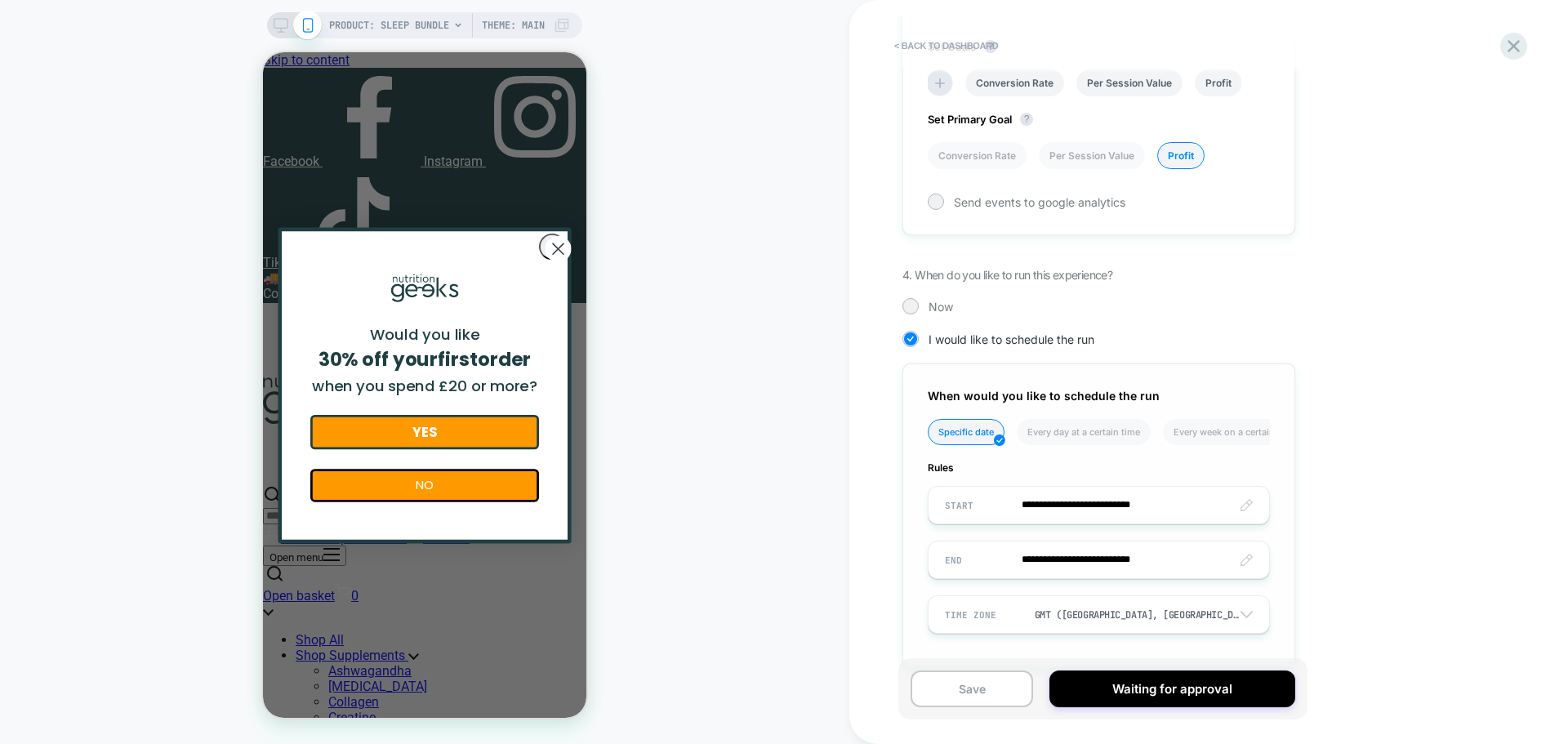
scroll to position [1039, 0]
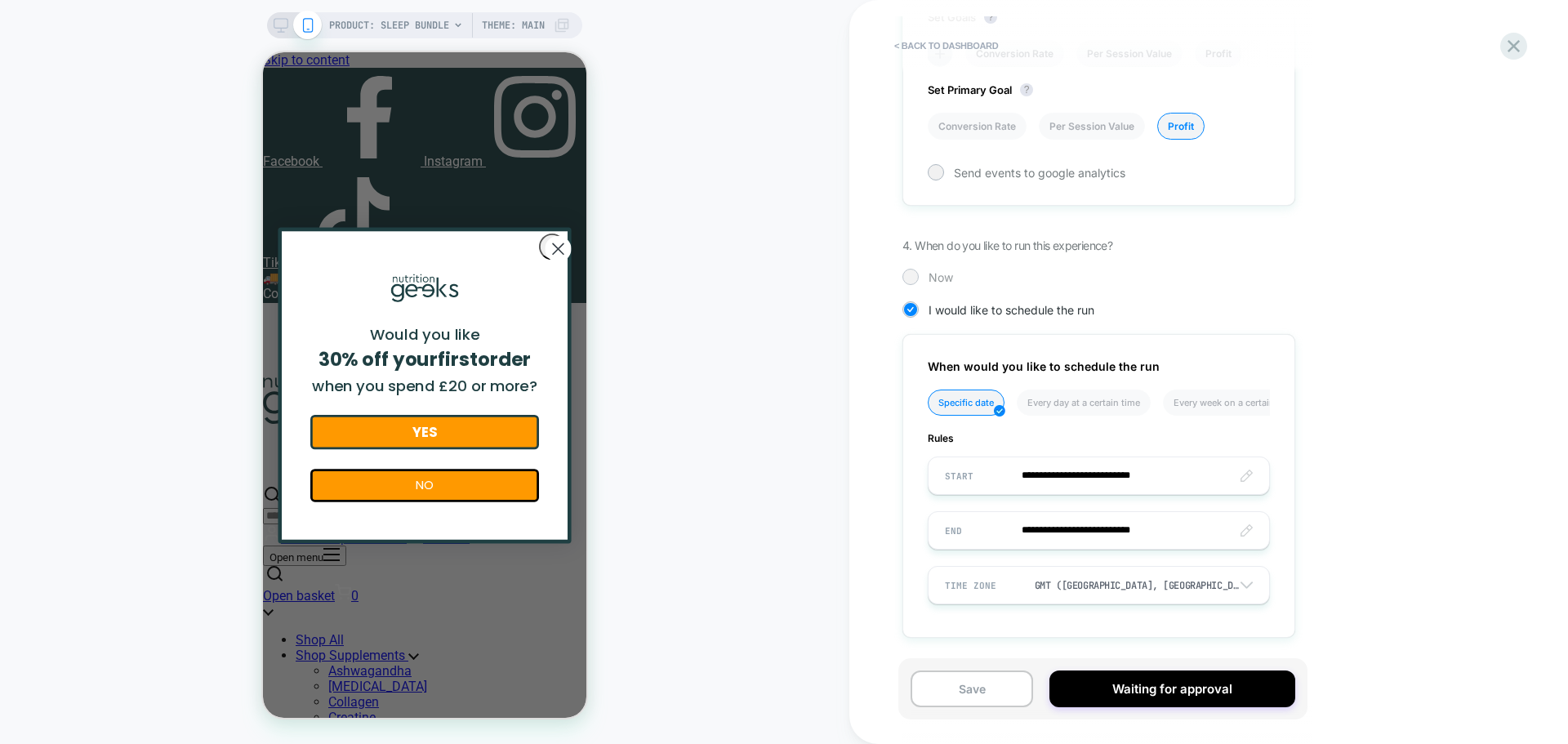
click at [911, 276] on div at bounding box center [910, 277] width 13 height 13
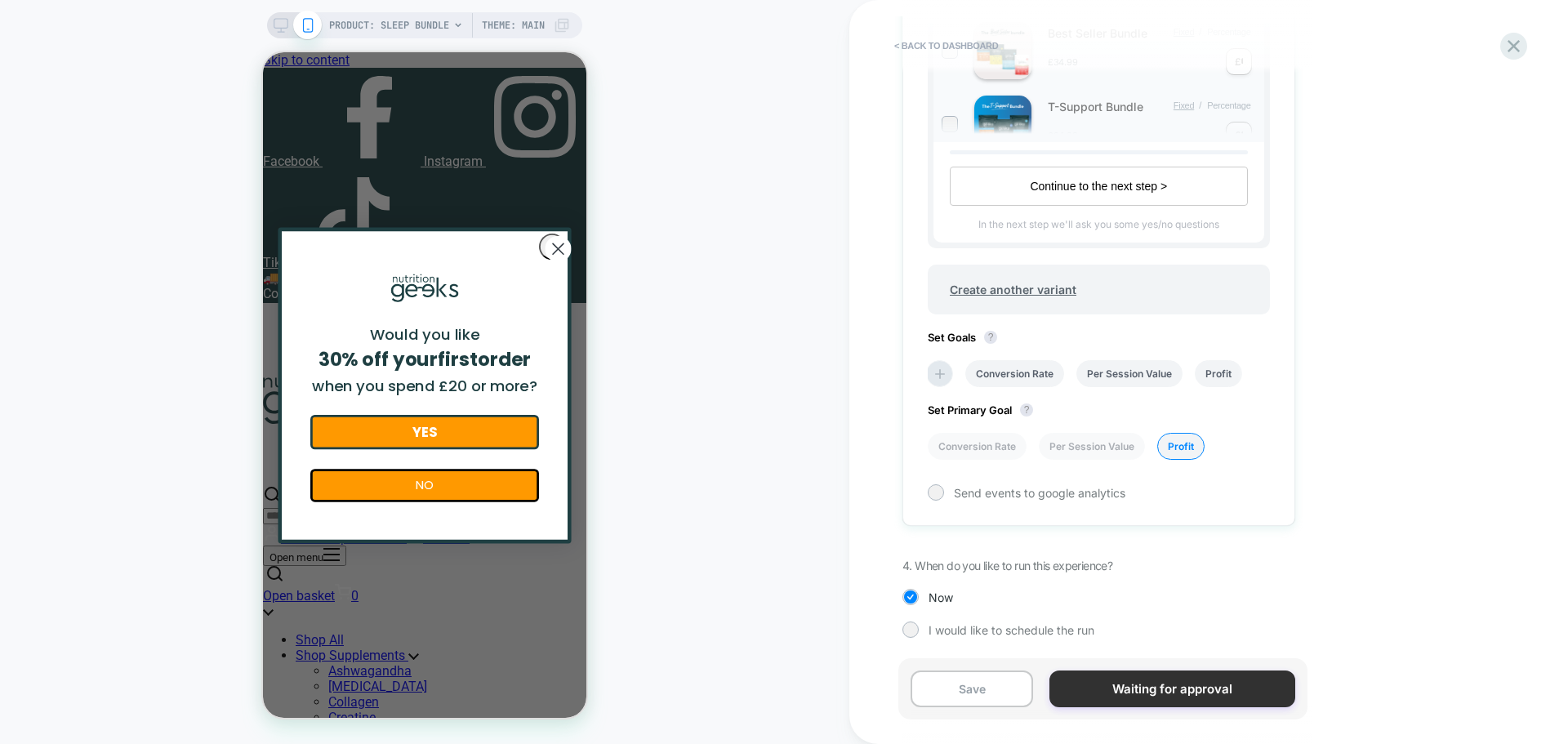
click at [1168, 686] on button "Waiting for approval" at bounding box center [1172, 689] width 245 height 37
